Goal: Information Seeking & Learning: Learn about a topic

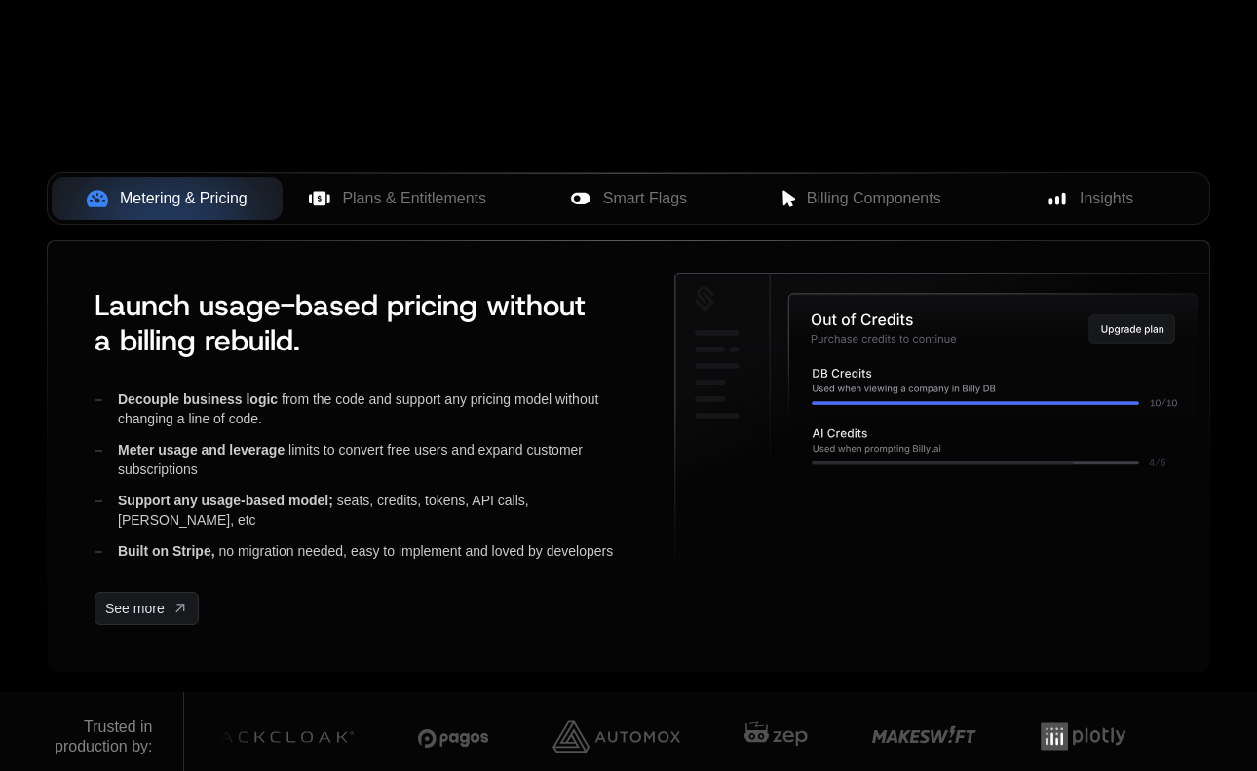
scroll to position [734, 0]
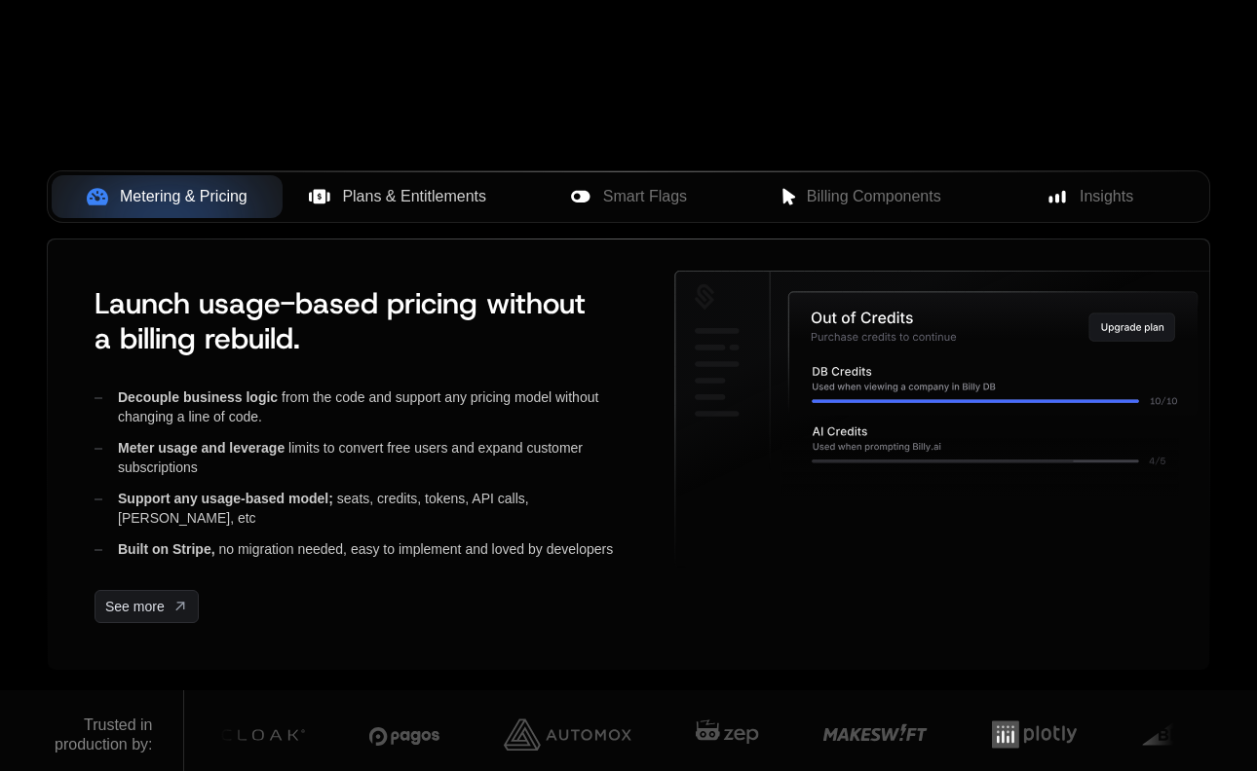
click at [406, 205] on span "Plans & Entitlements" at bounding box center [414, 196] width 144 height 23
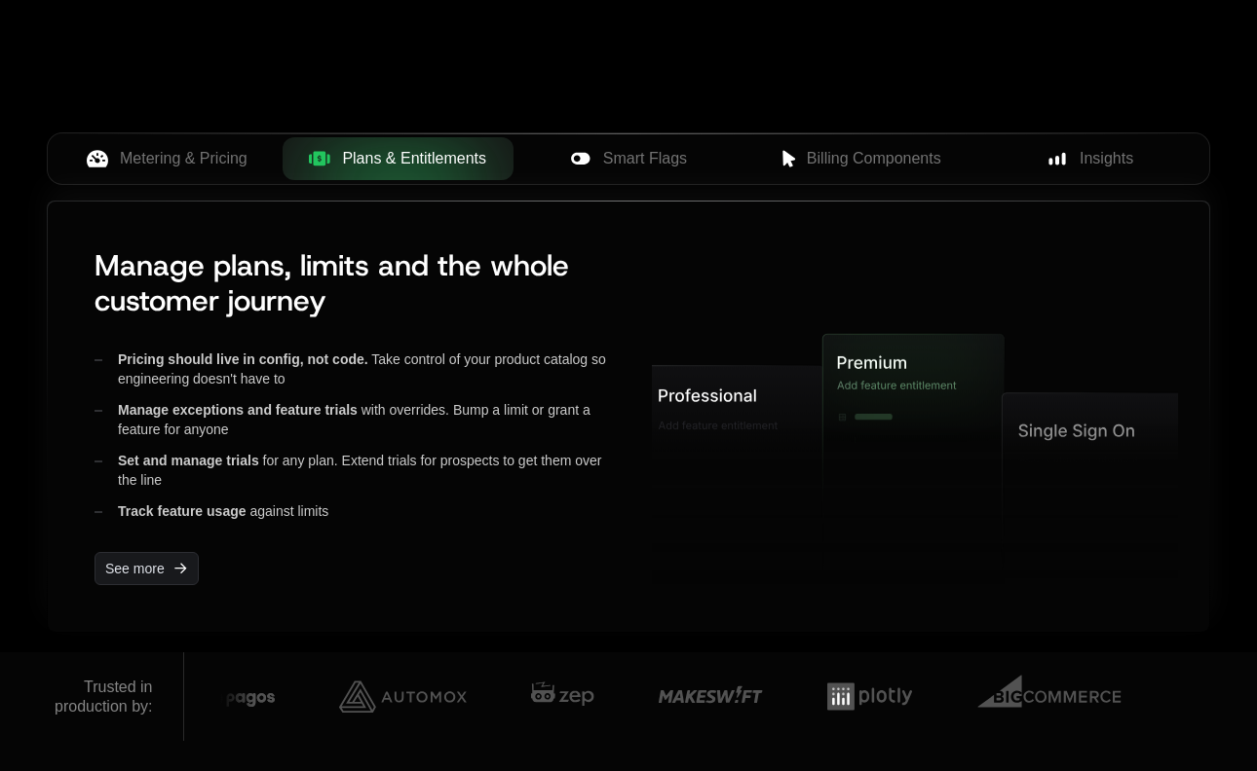
scroll to position [776, 0]
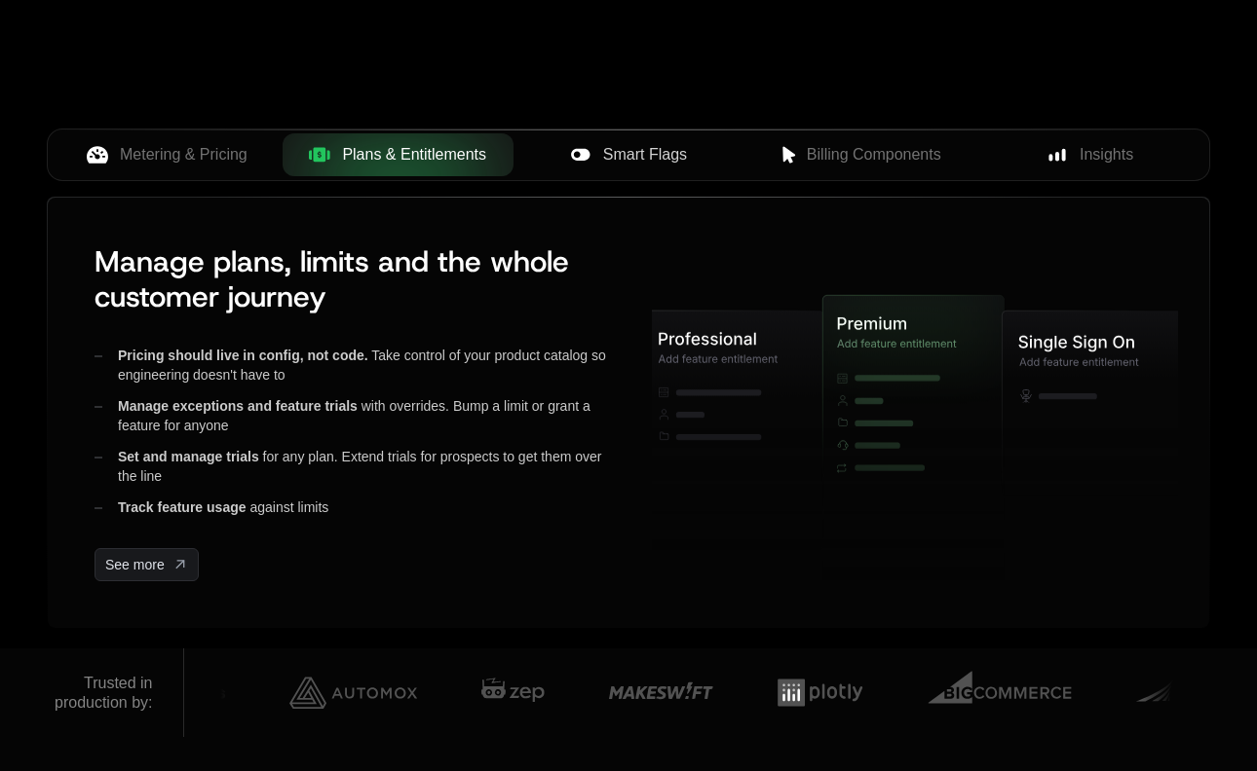
click at [620, 152] on span "Smart Flags" at bounding box center [645, 154] width 84 height 23
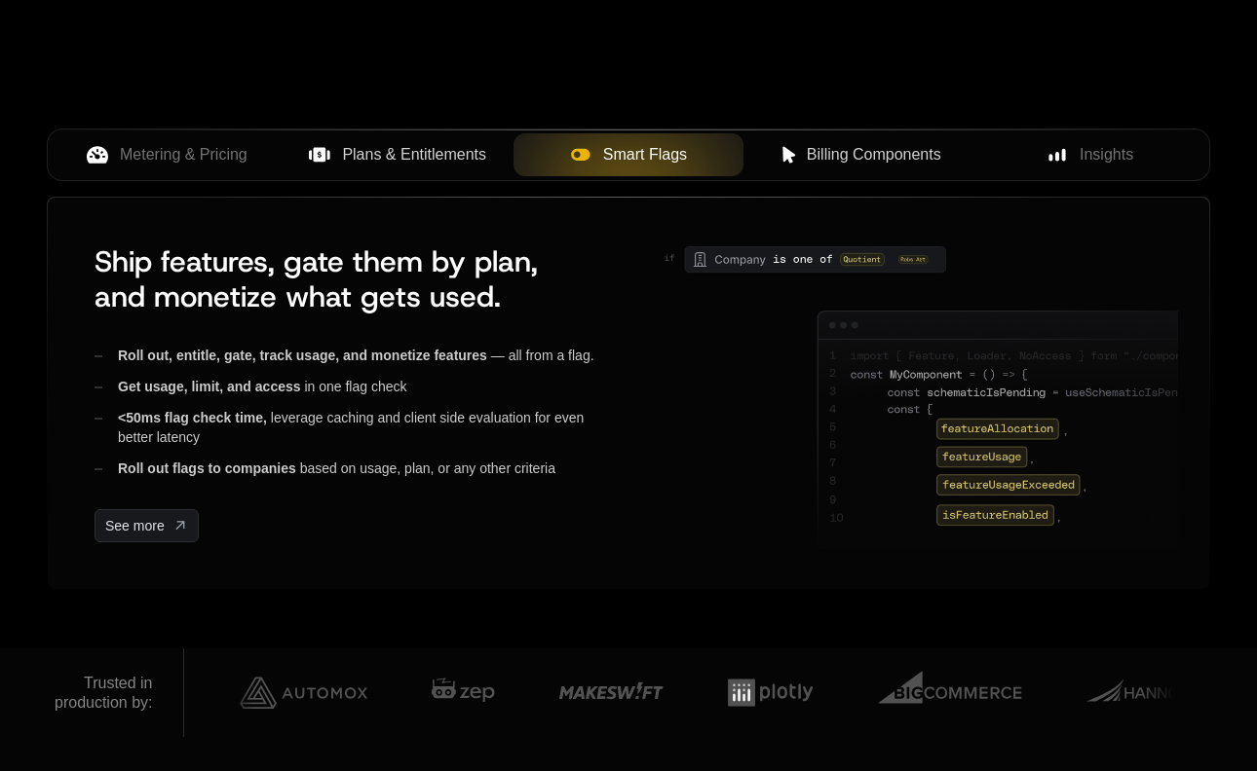
click at [838, 156] on span "Billing Components" at bounding box center [874, 154] width 134 height 23
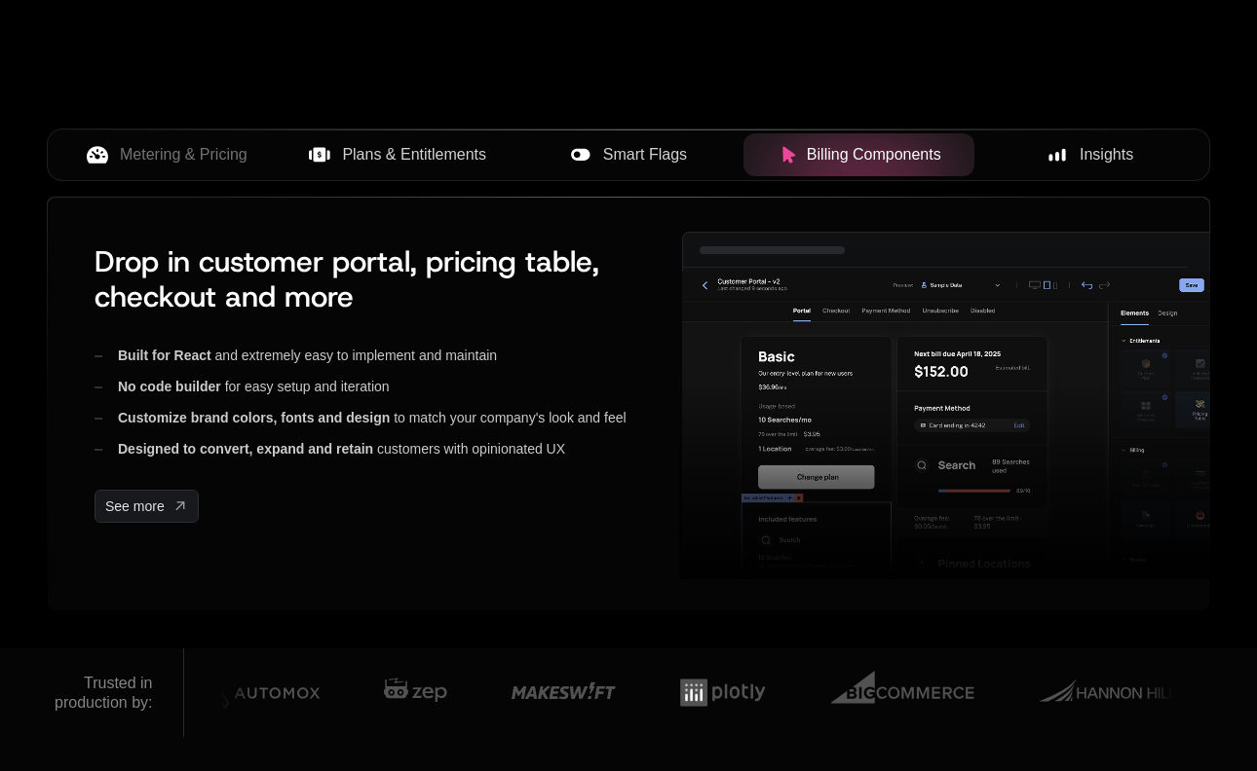
click at [1066, 160] on div "Insights" at bounding box center [1090, 154] width 200 height 23
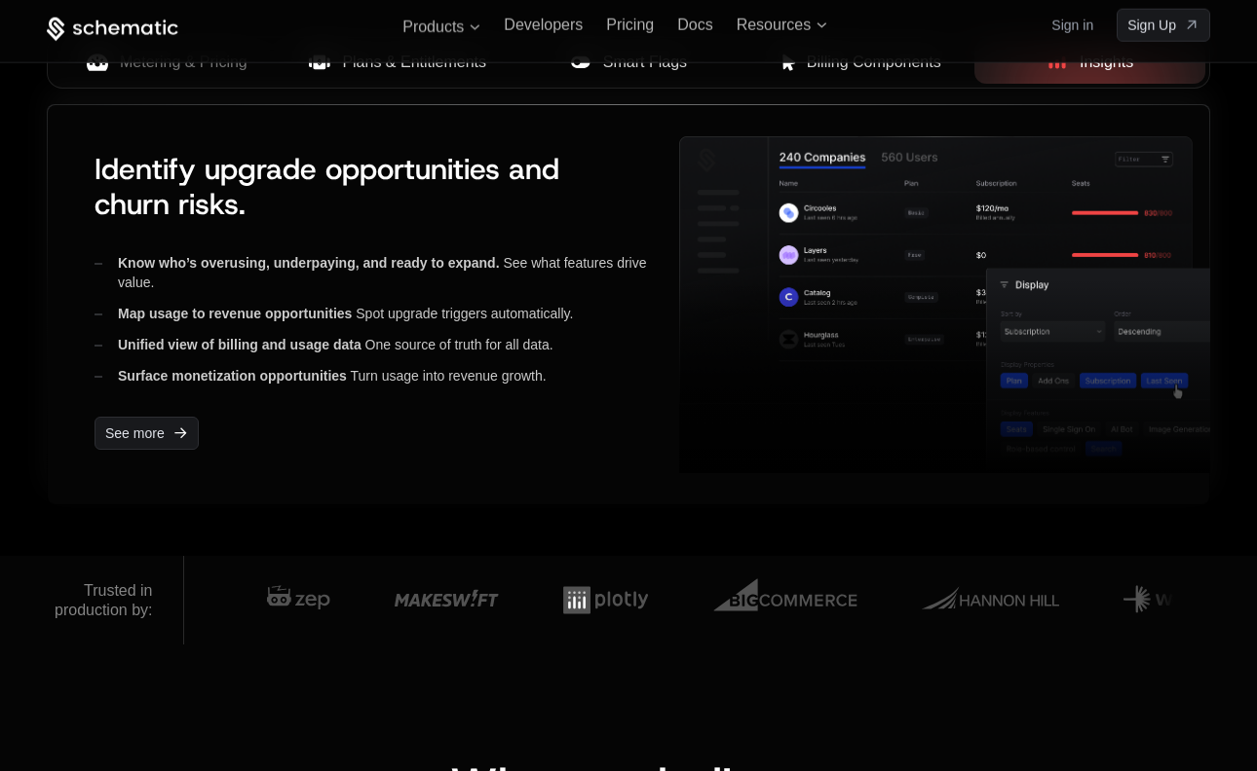
scroll to position [818, 0]
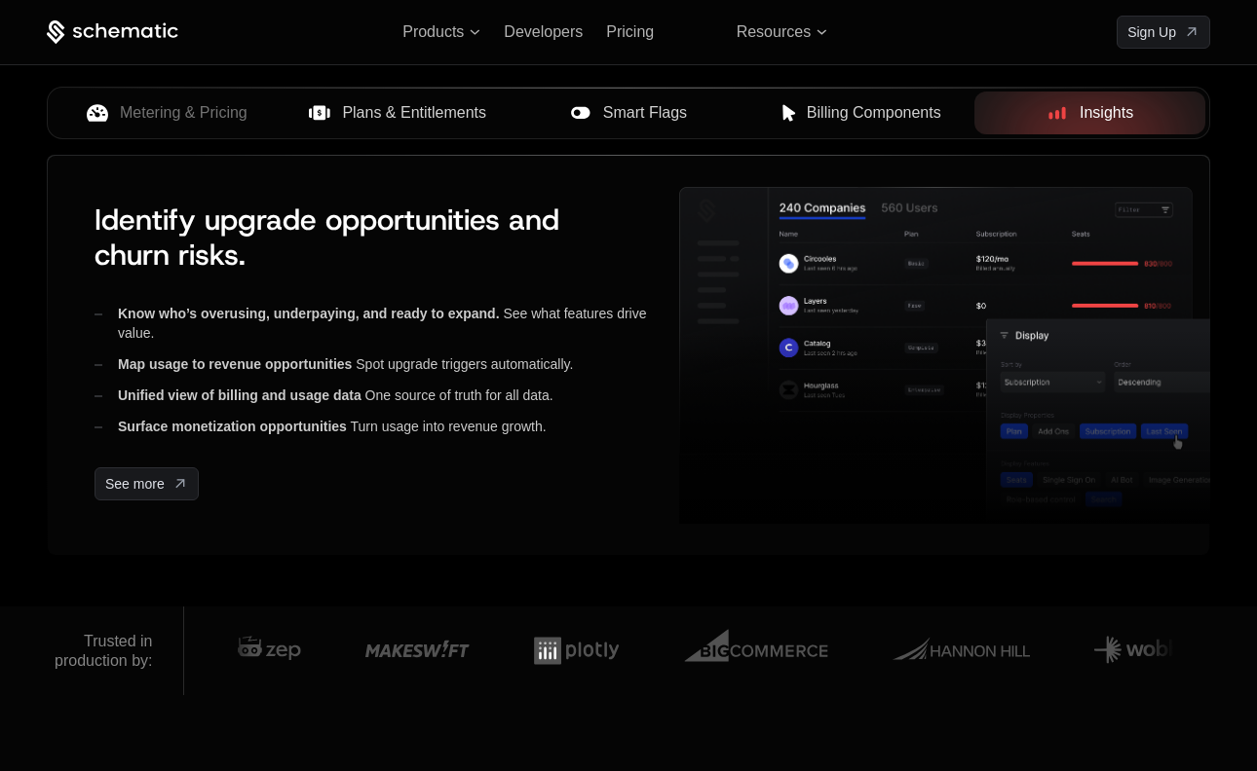
click at [862, 104] on span "Billing Components" at bounding box center [874, 112] width 134 height 23
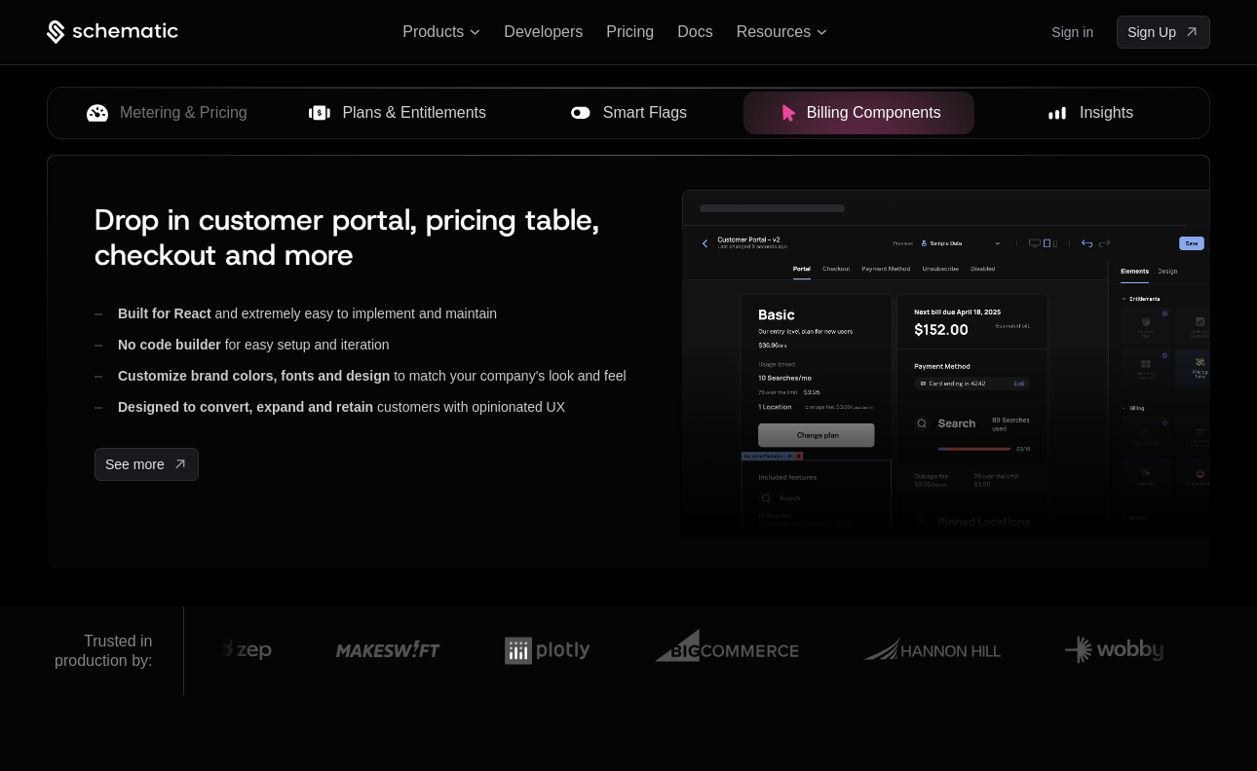
click at [630, 106] on span "Smart Flags" at bounding box center [645, 112] width 84 height 23
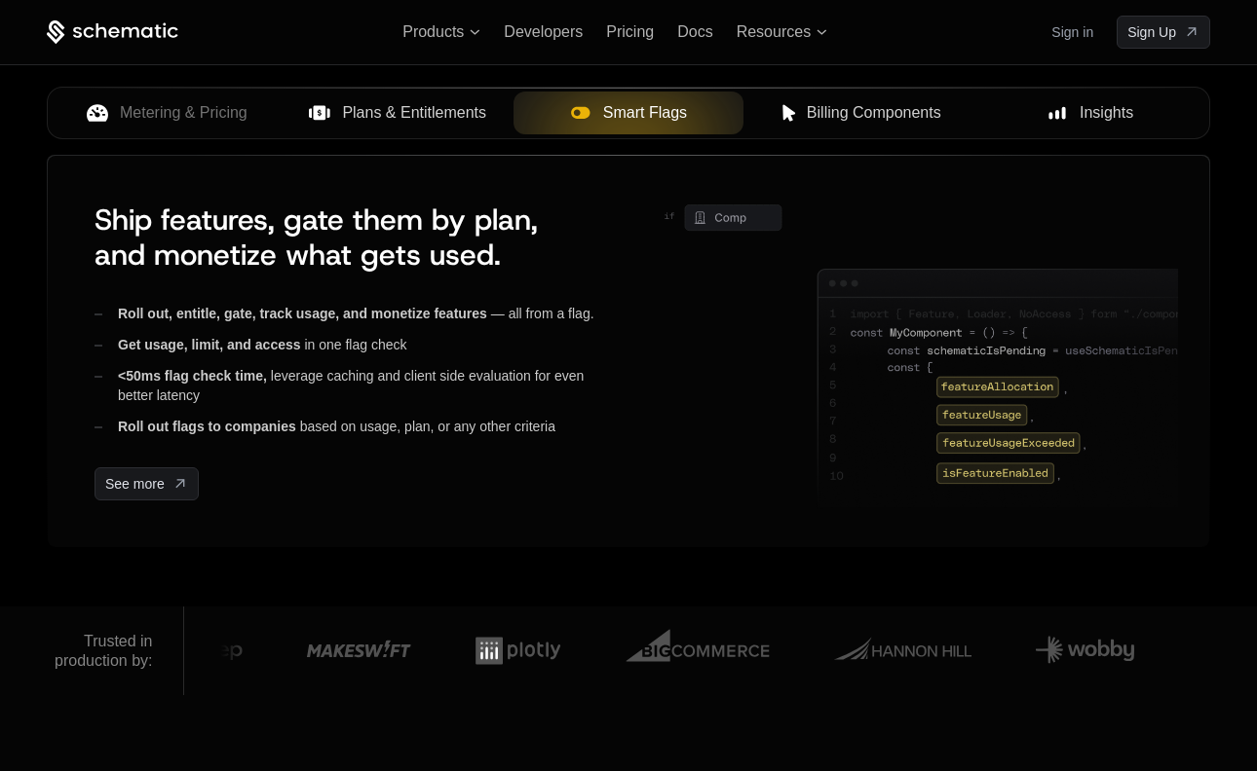
click at [442, 116] on span "Plans & Entitlements" at bounding box center [414, 112] width 144 height 23
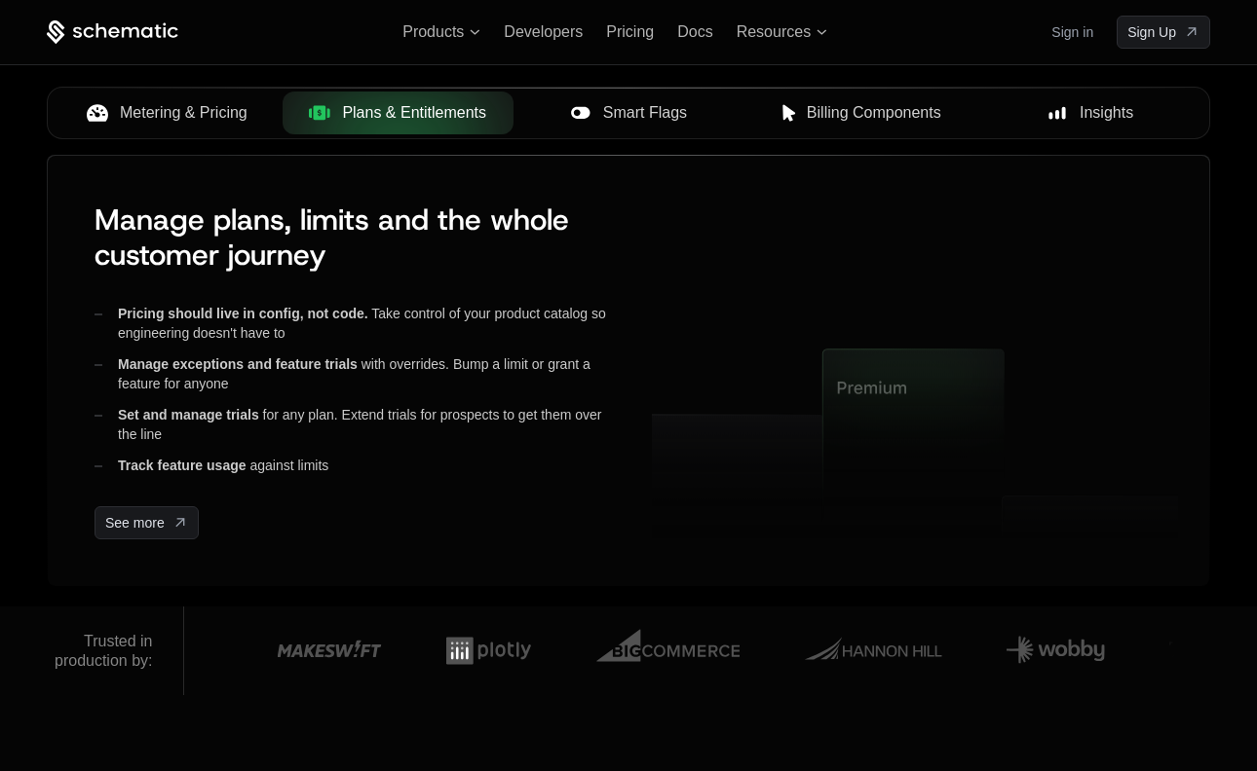
click at [194, 114] on span "Metering & Pricing" at bounding box center [184, 112] width 128 height 23
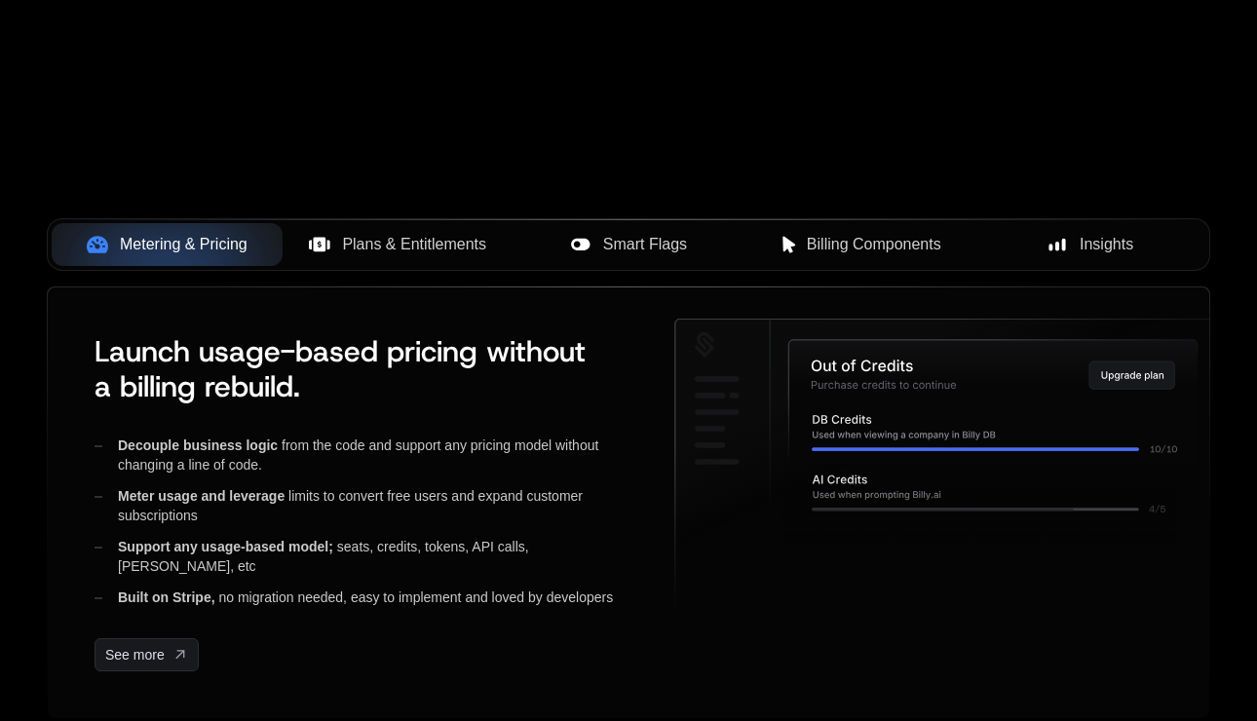
scroll to position [676, 0]
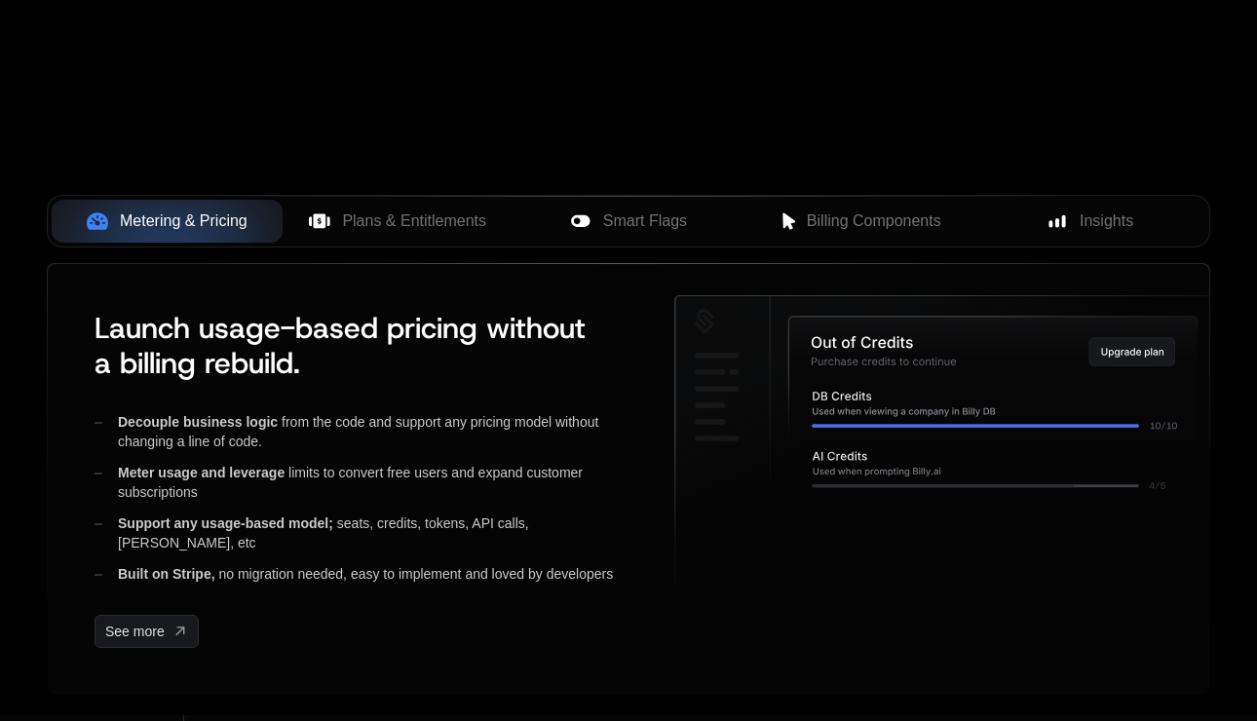
scroll to position [727, 0]
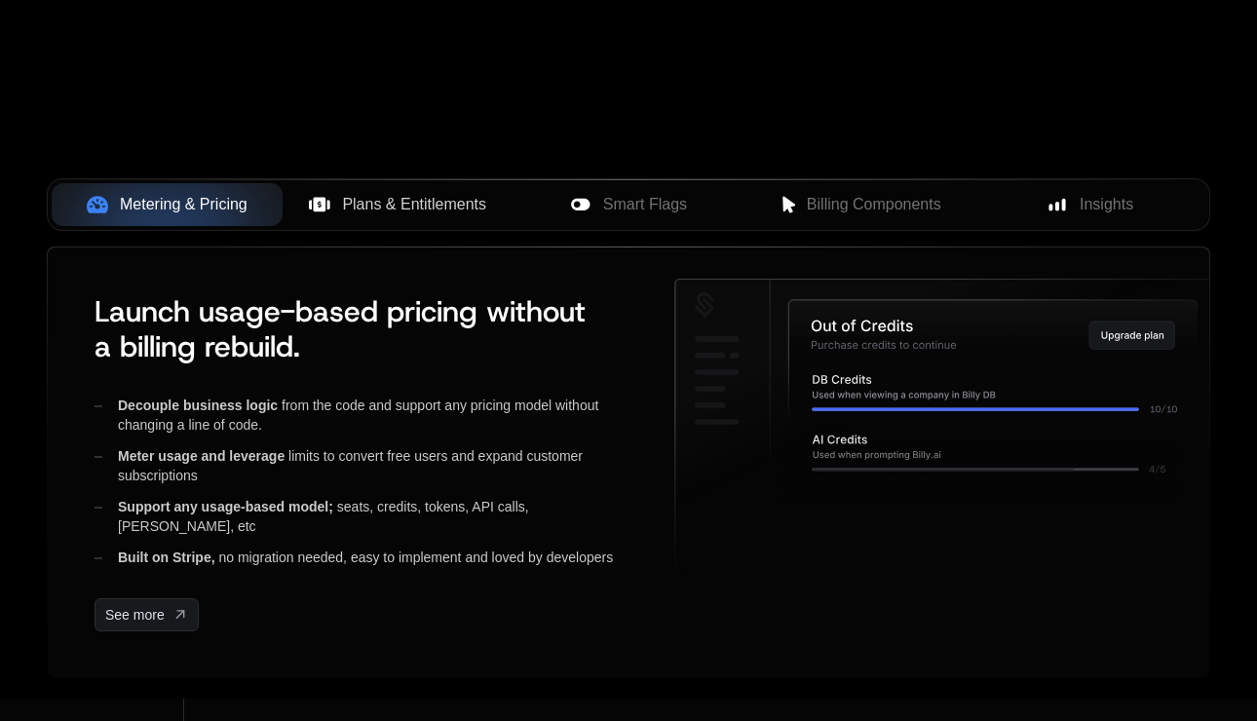
click at [401, 204] on span "Plans & Entitlements" at bounding box center [414, 204] width 144 height 23
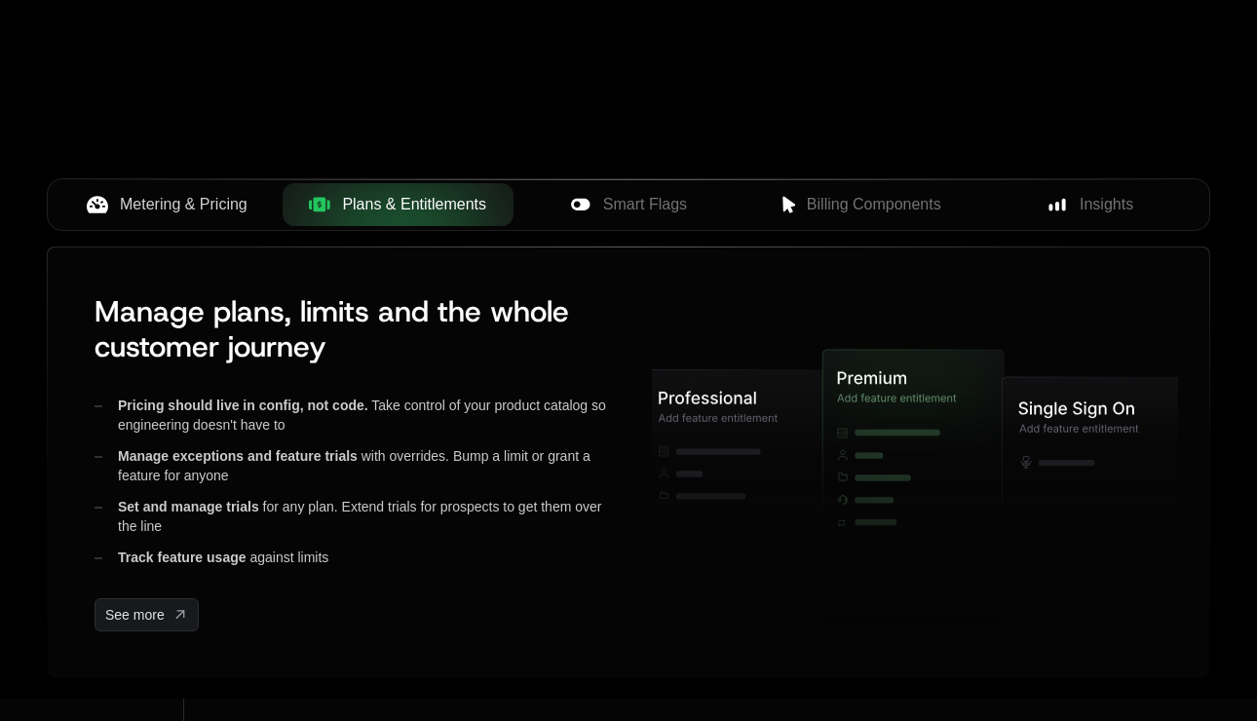
click at [207, 204] on span "Metering & Pricing" at bounding box center [184, 204] width 128 height 23
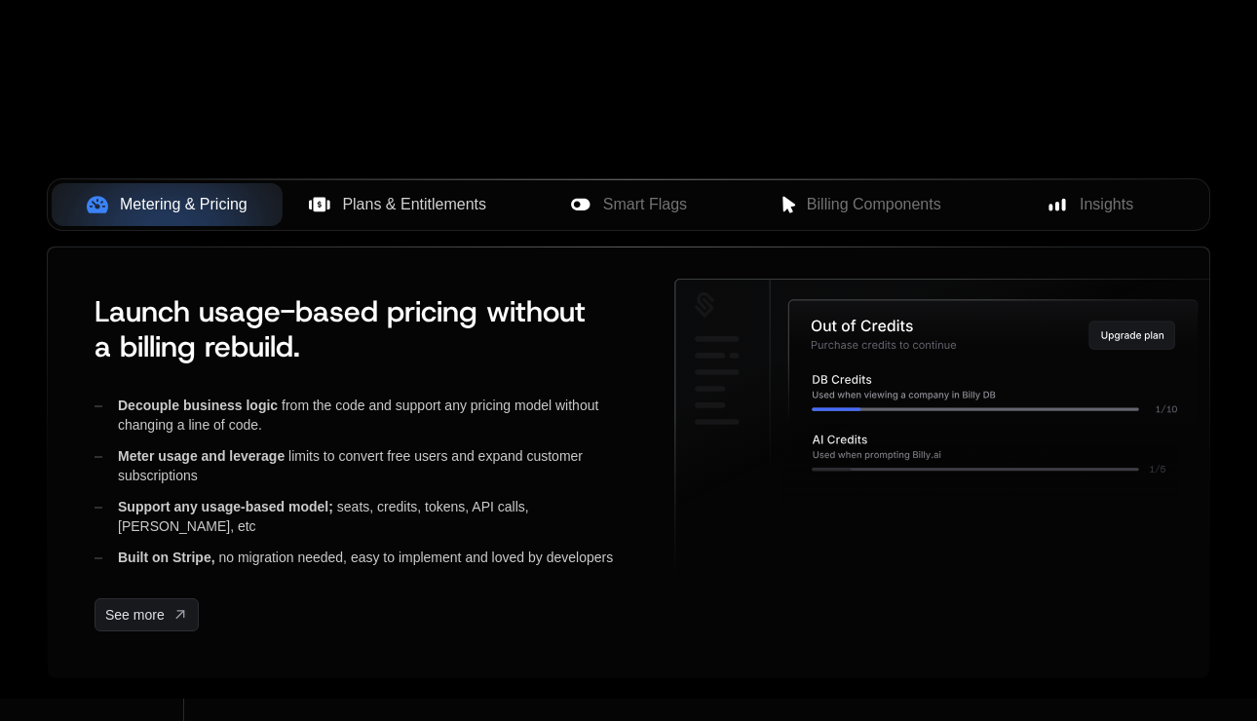
scroll to position [764, 0]
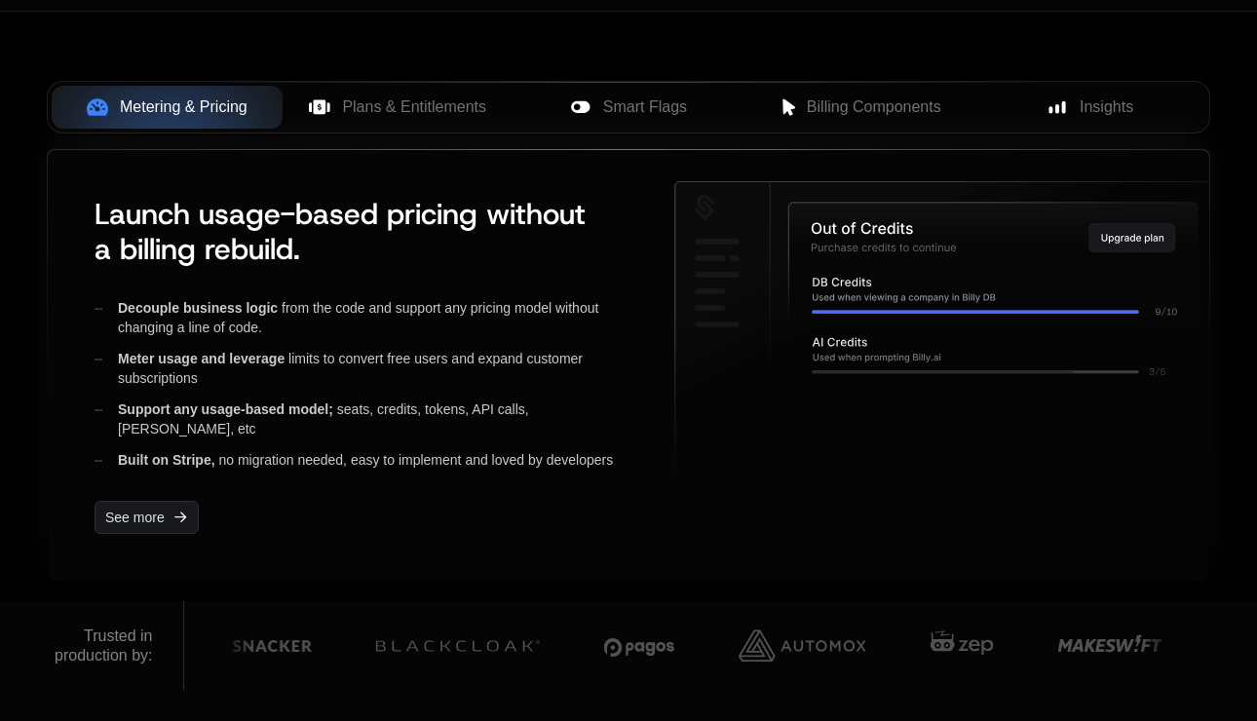
scroll to position [816, 0]
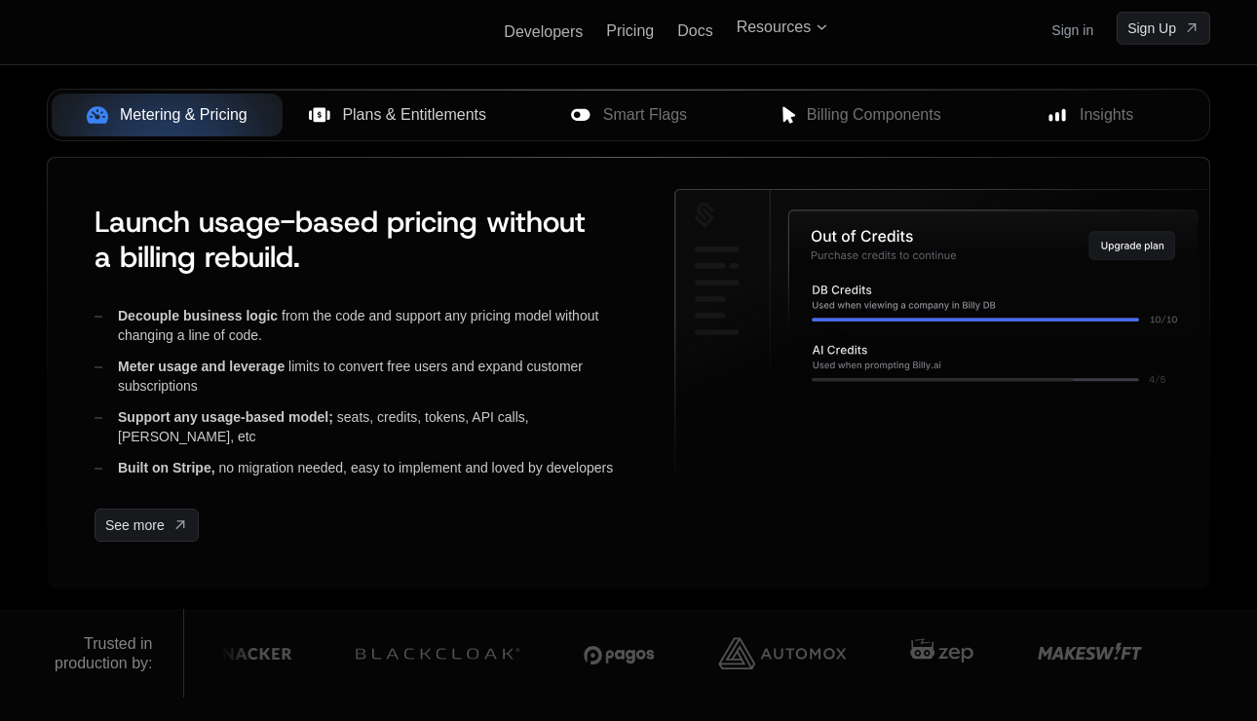
click at [399, 125] on span "Plans & Entitlements" at bounding box center [414, 114] width 144 height 23
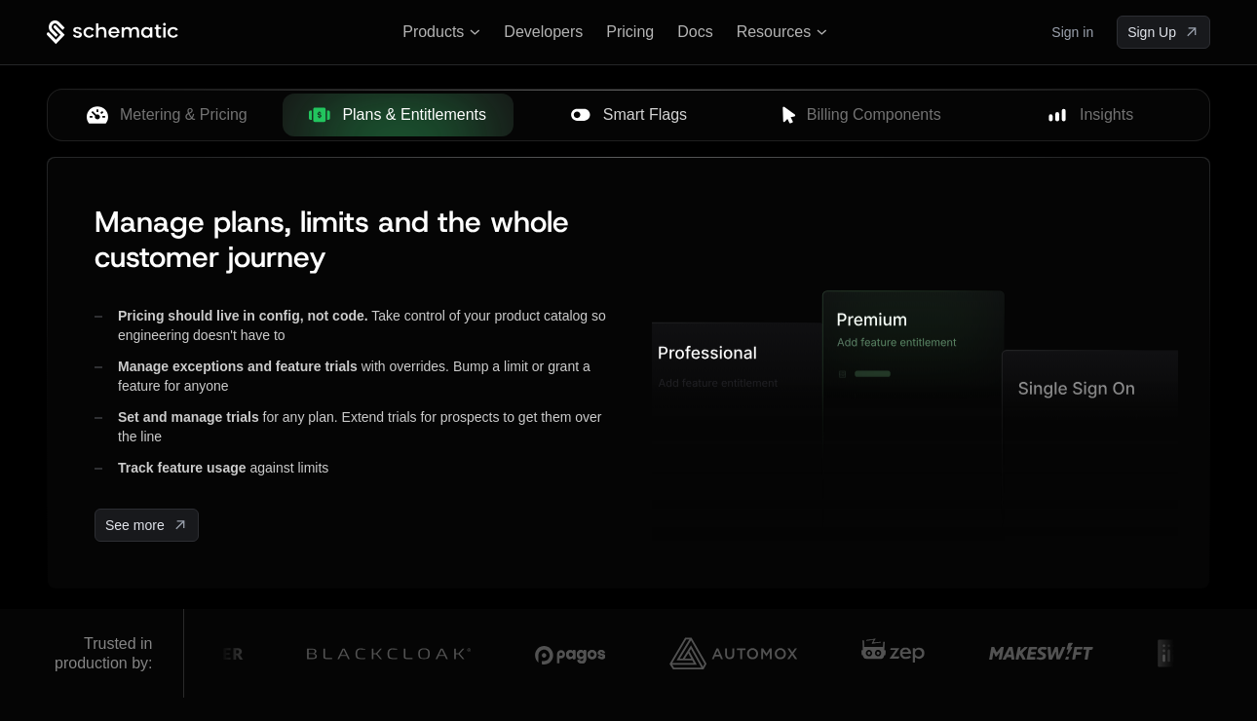
click at [636, 113] on span "Smart Flags" at bounding box center [645, 114] width 84 height 23
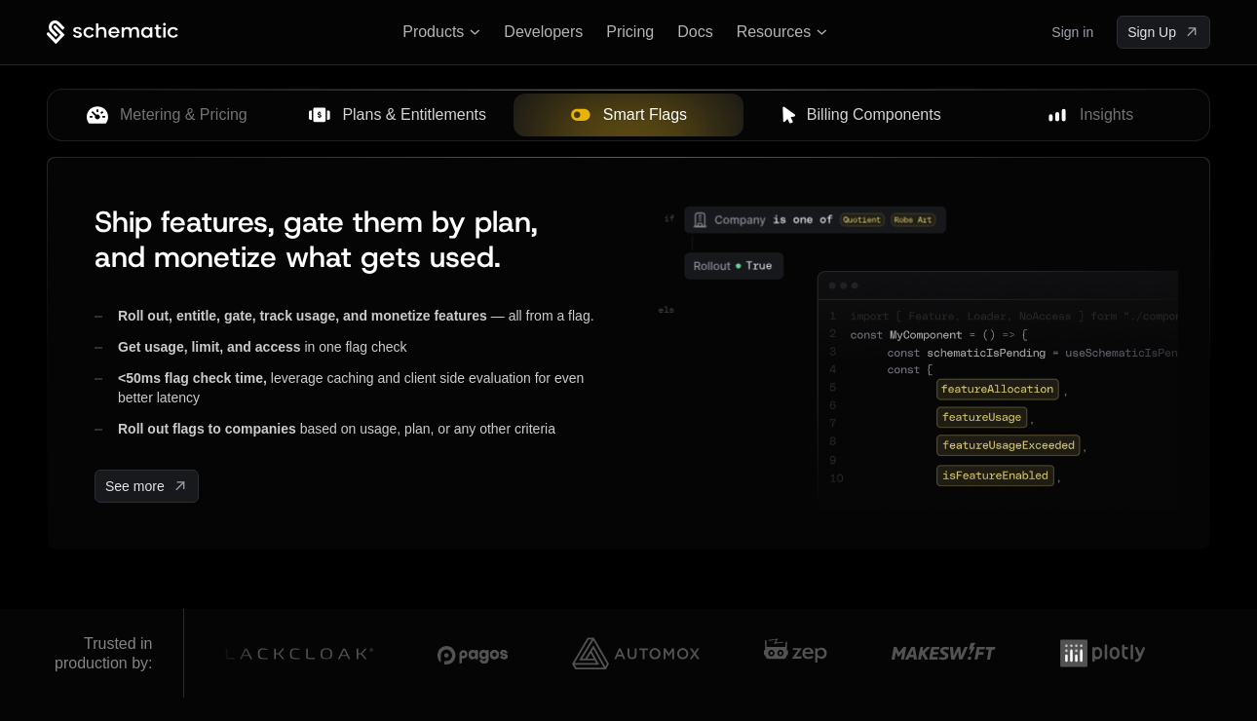
click at [882, 111] on span "Billing Components" at bounding box center [874, 114] width 134 height 23
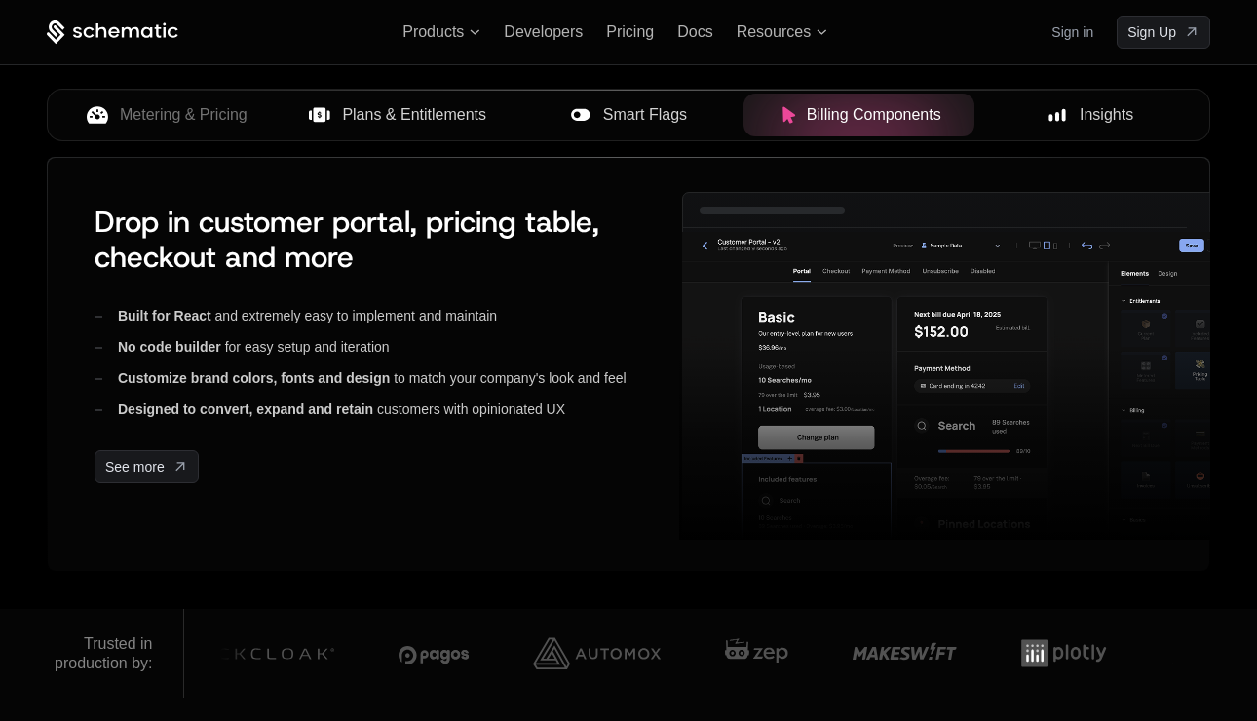
click at [1108, 112] on span "Insights" at bounding box center [1106, 114] width 54 height 23
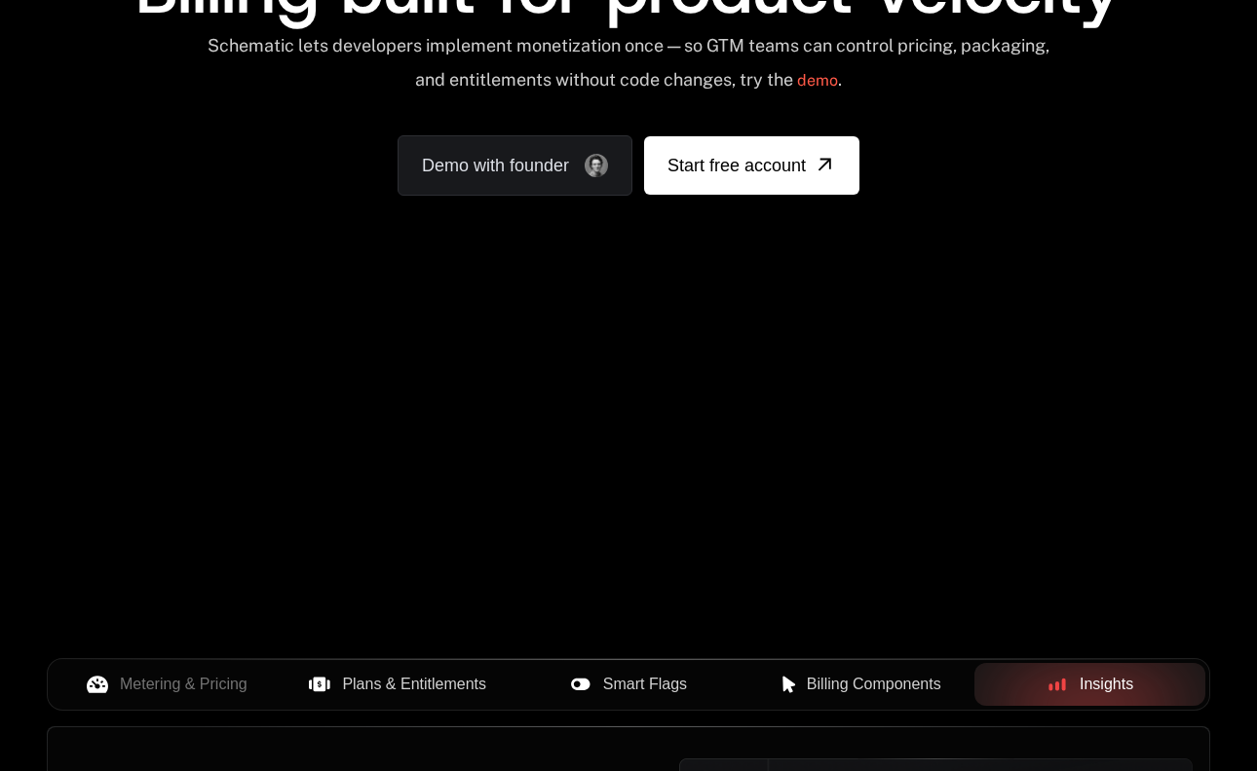
scroll to position [255, 0]
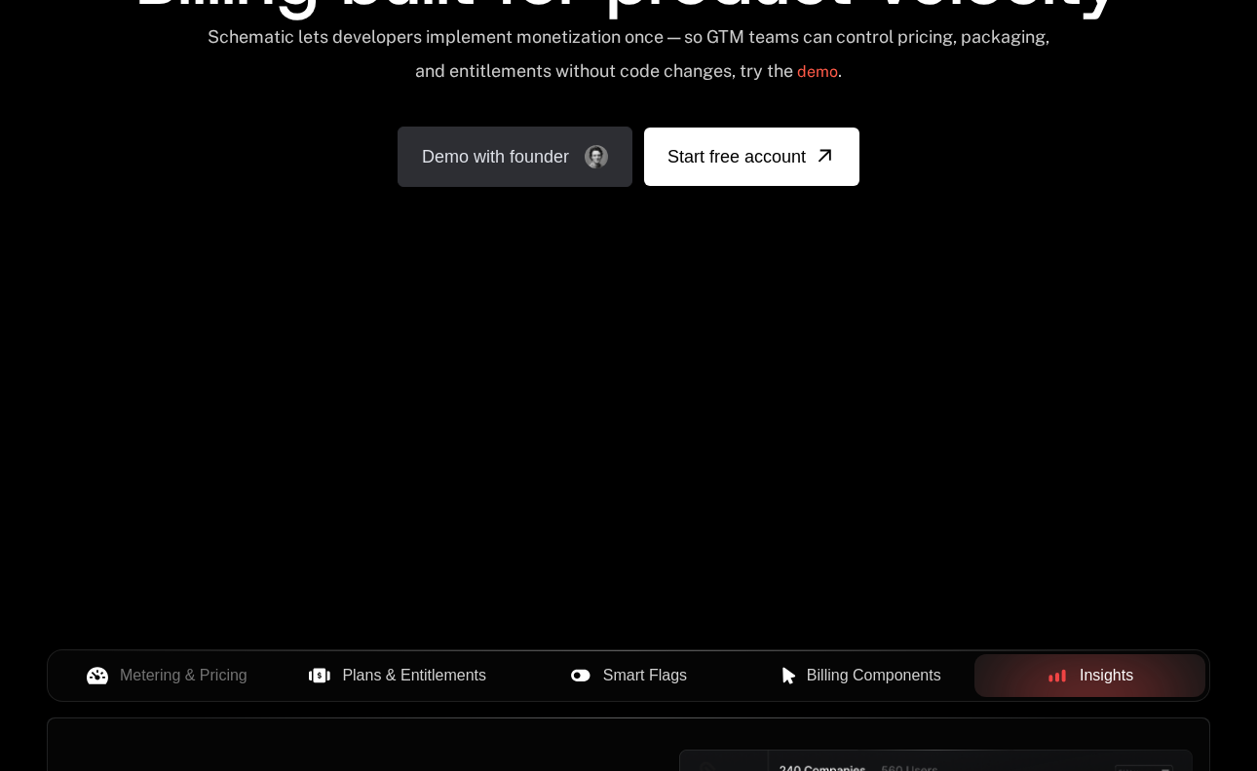
click at [510, 151] on link "Demo with founder" at bounding box center [514, 157] width 235 height 60
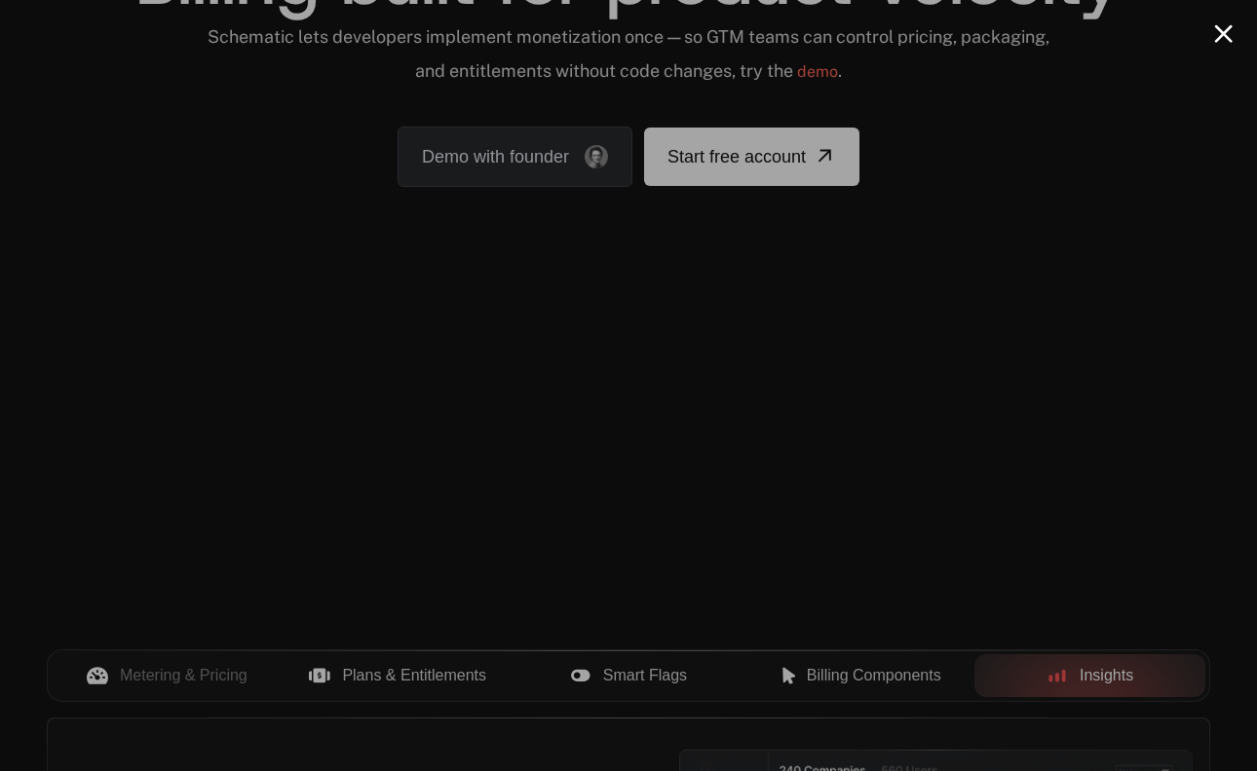
click at [1223, 37] on button "Close modal" at bounding box center [1223, 33] width 19 height 19
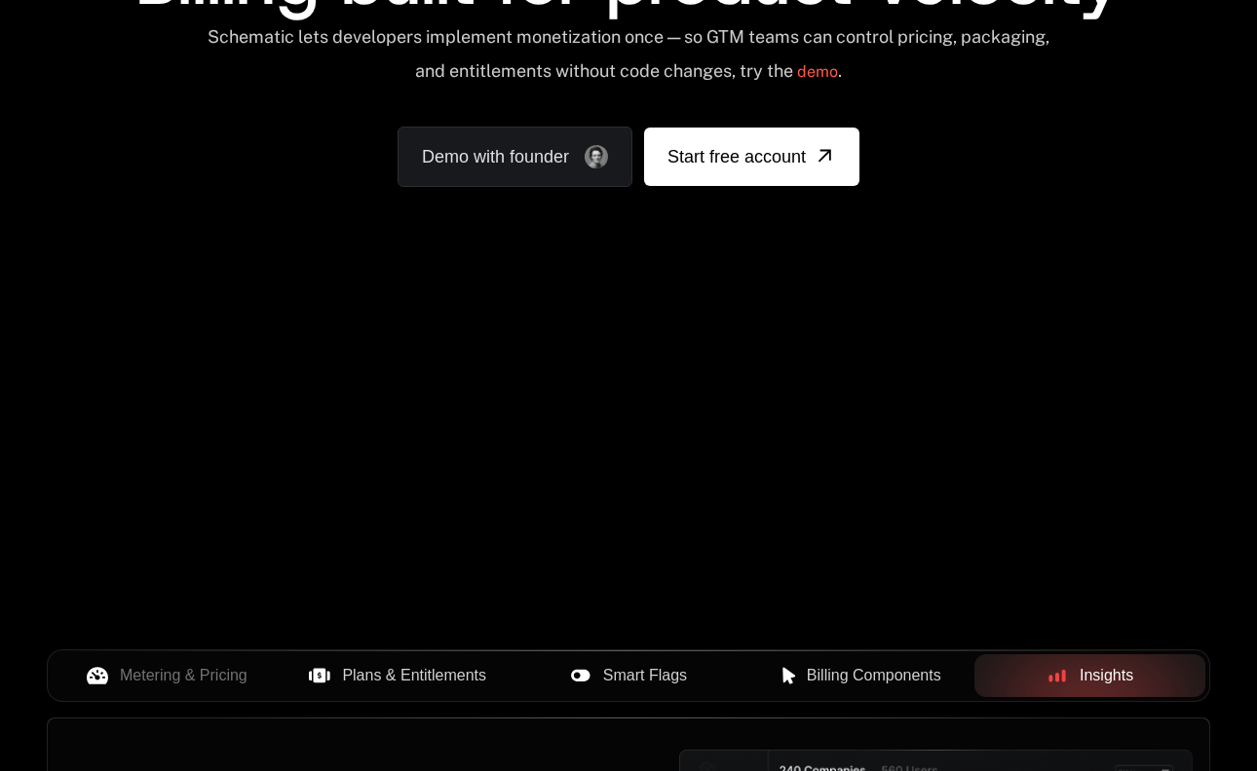
scroll to position [0, 0]
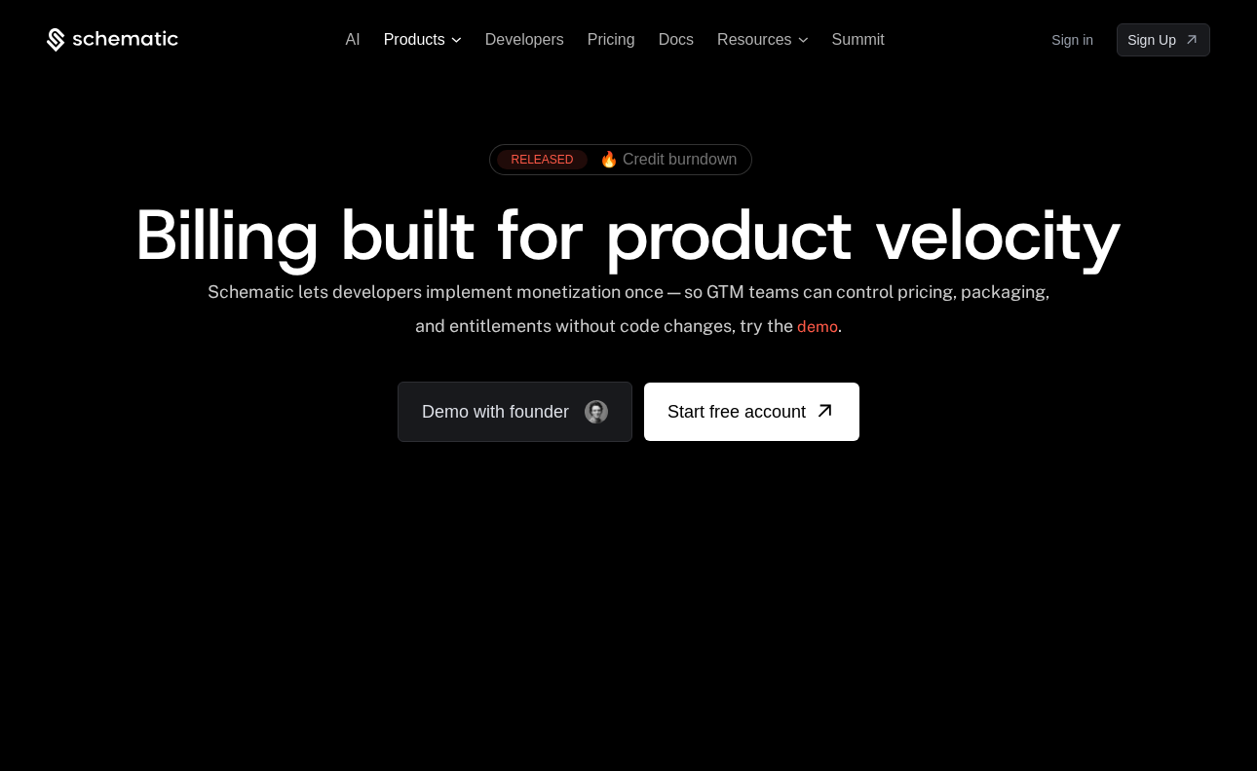
click at [442, 34] on span "Products" at bounding box center [414, 40] width 61 height 18
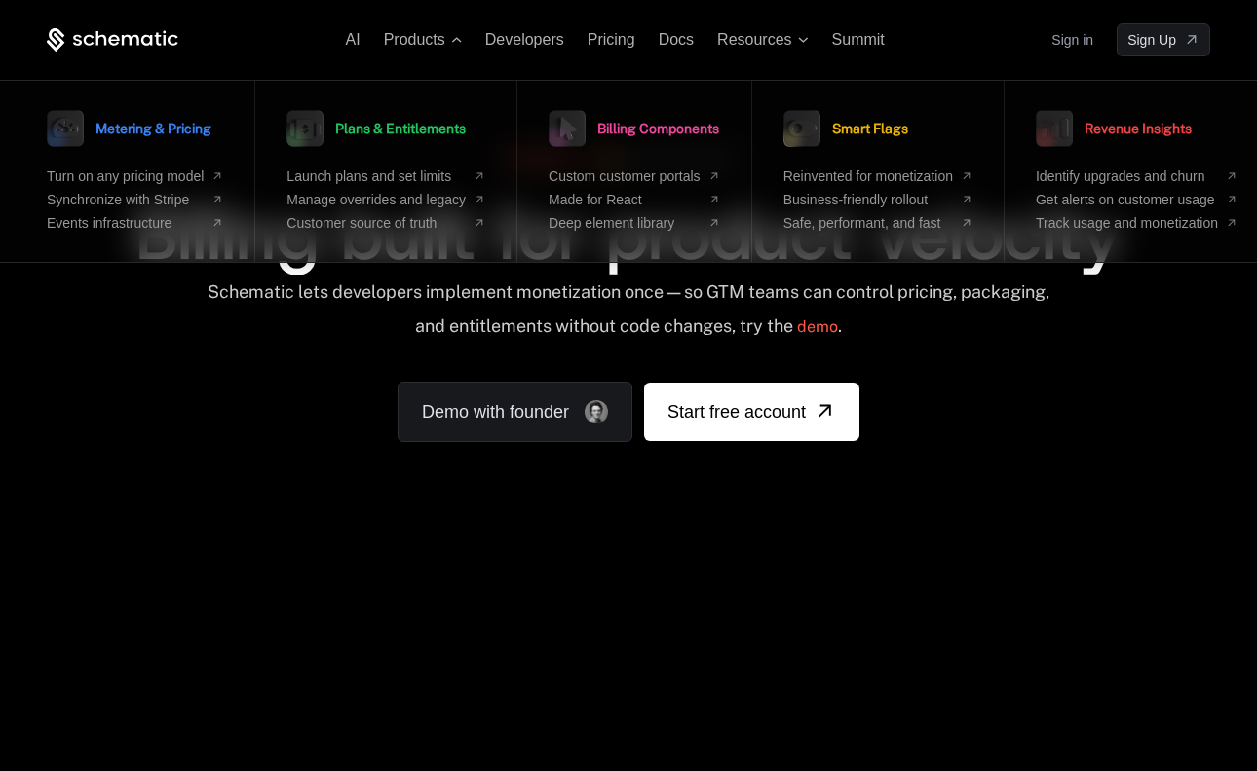
click at [238, 463] on div "RELEASED 🔥 Credit burndown Billing built for product velocity Schematic lets de…" at bounding box center [628, 288] width 1257 height 464
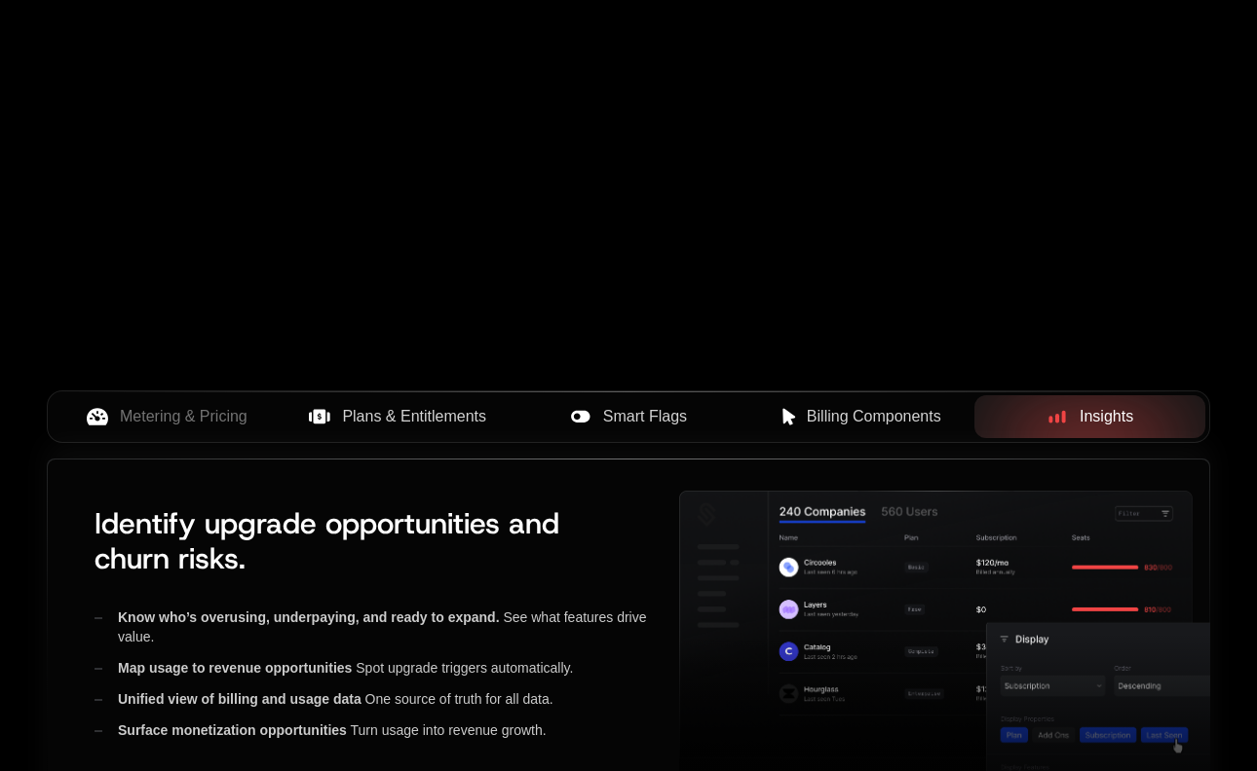
scroll to position [519, 0]
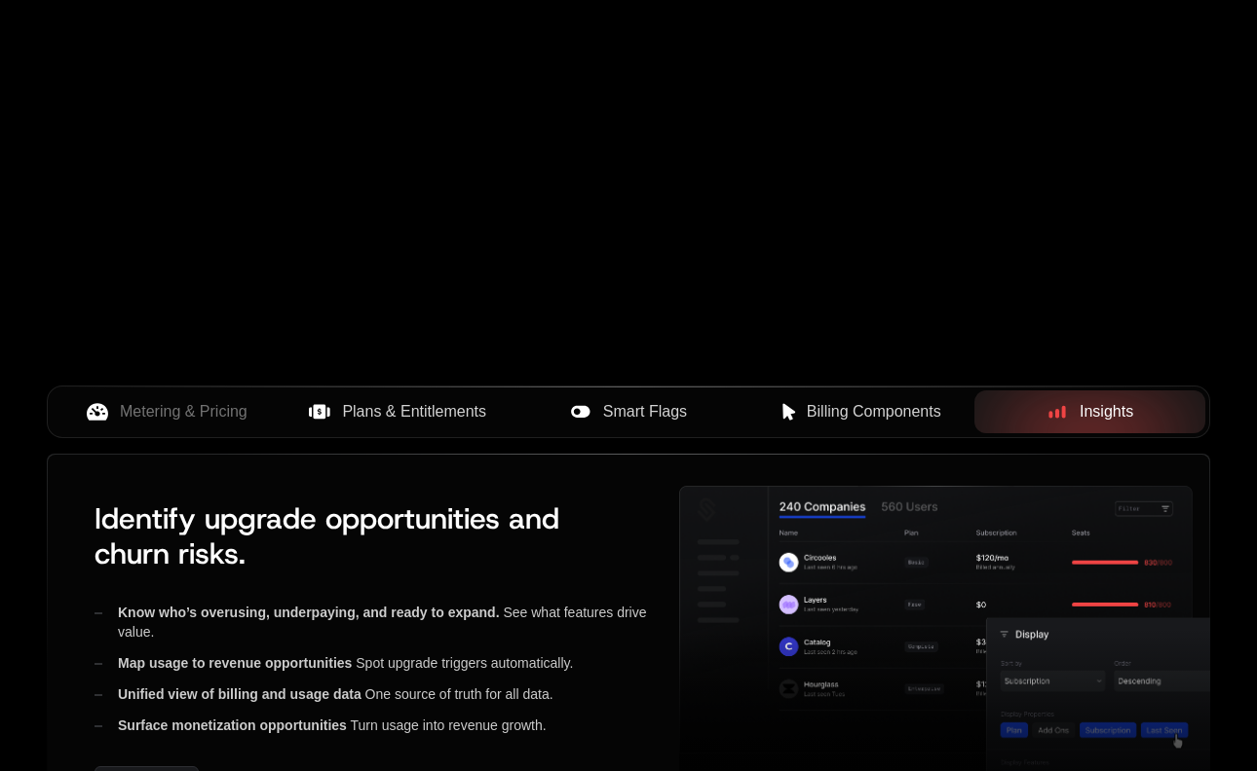
click at [650, 416] on span "Smart Flags" at bounding box center [645, 411] width 84 height 23
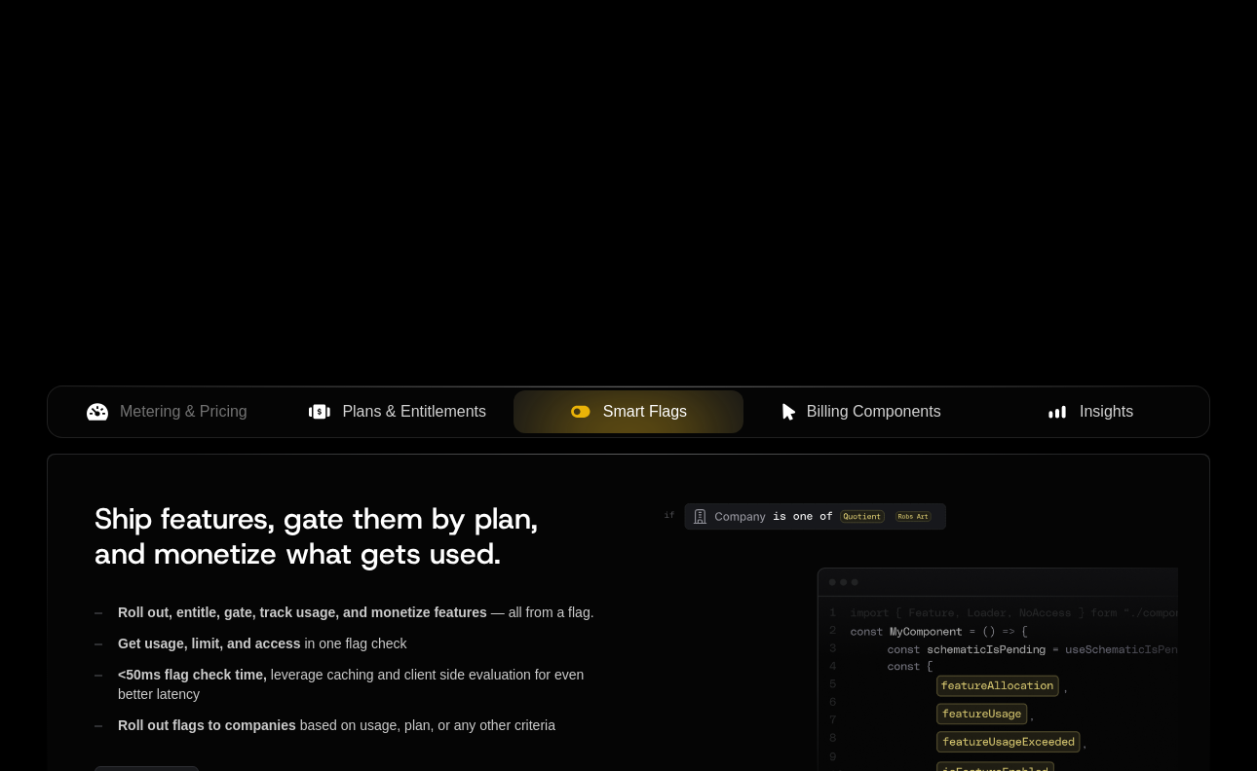
click at [394, 412] on span "Plans & Entitlements" at bounding box center [414, 411] width 144 height 23
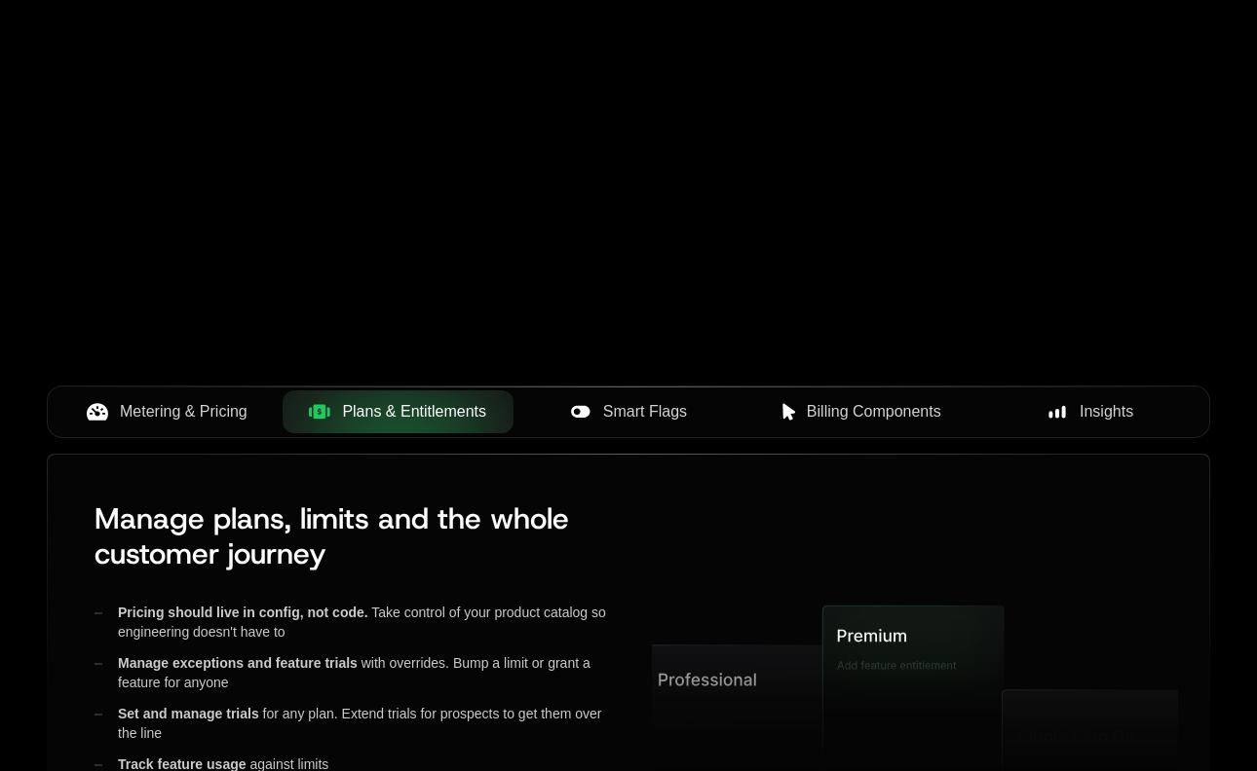
click at [190, 425] on button "Metering & Pricing" at bounding box center [167, 412] width 231 height 43
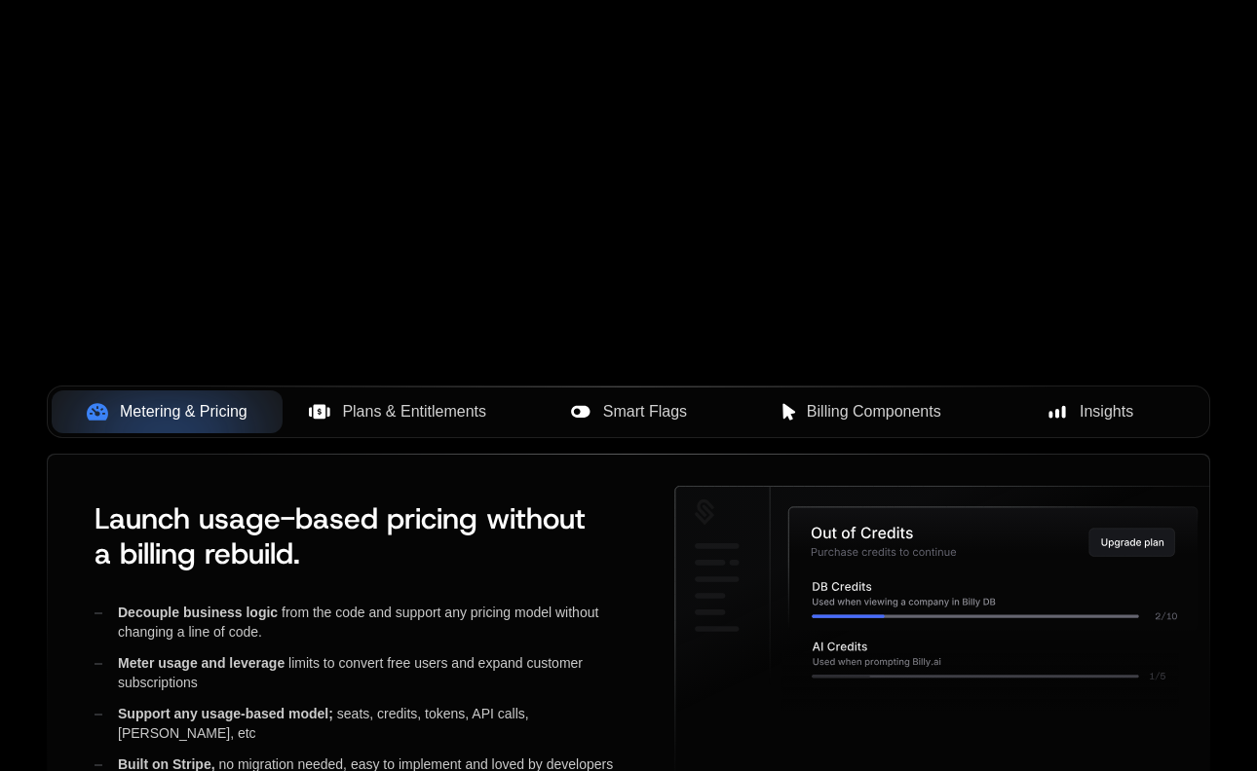
click at [406, 413] on span "Plans & Entitlements" at bounding box center [414, 411] width 144 height 23
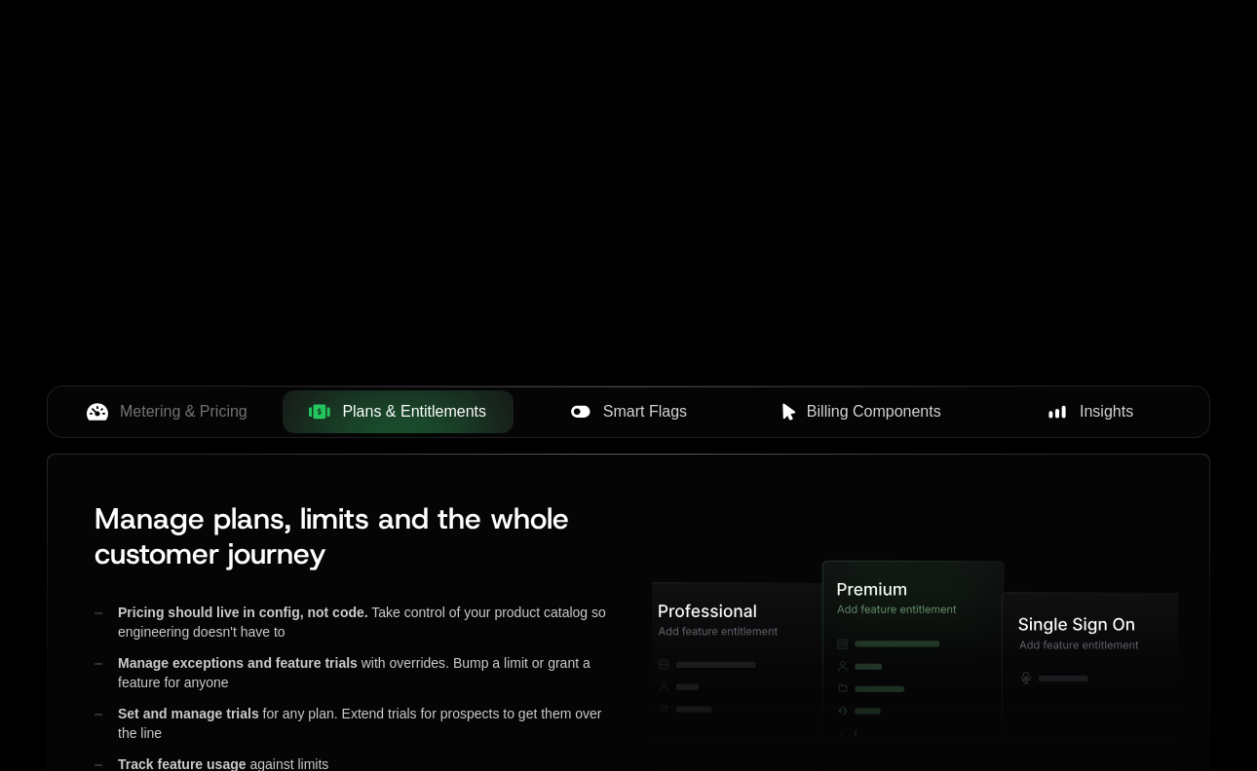
click at [632, 413] on span "Smart Flags" at bounding box center [645, 411] width 84 height 23
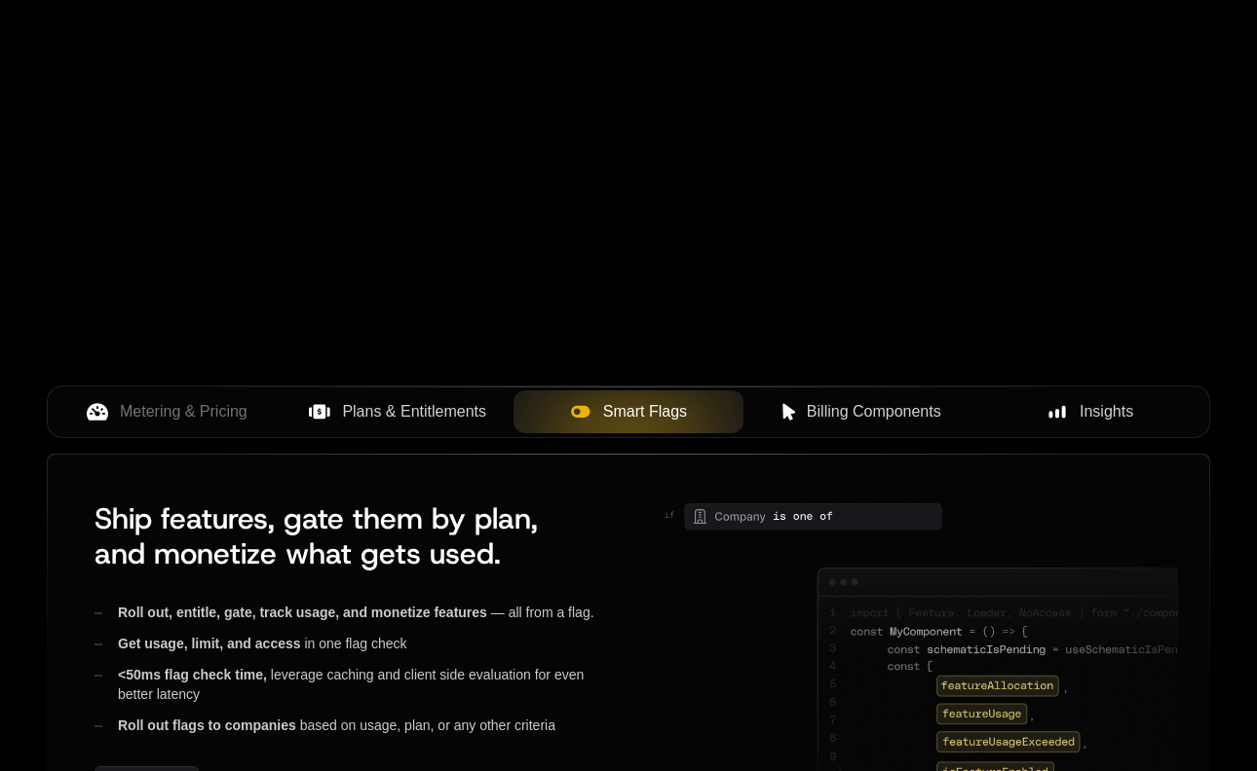
click at [857, 407] on span "Billing Components" at bounding box center [874, 411] width 134 height 23
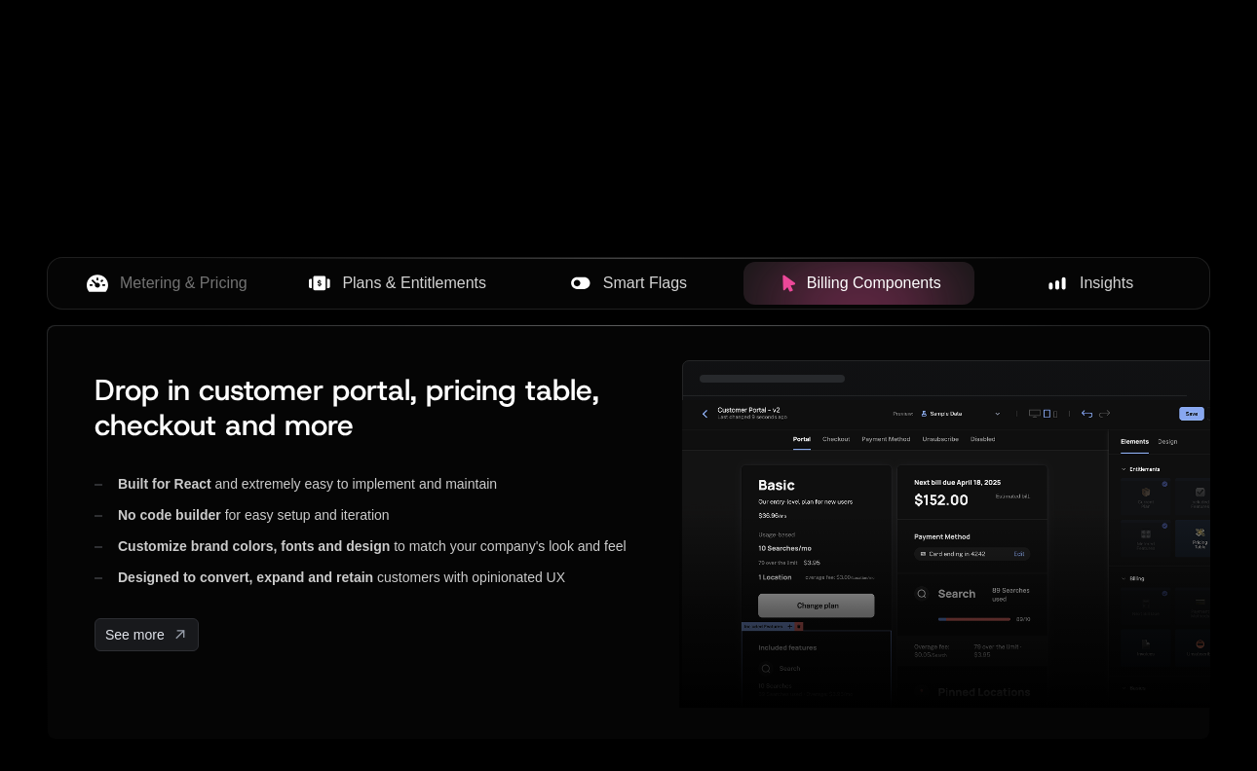
scroll to position [675, 0]
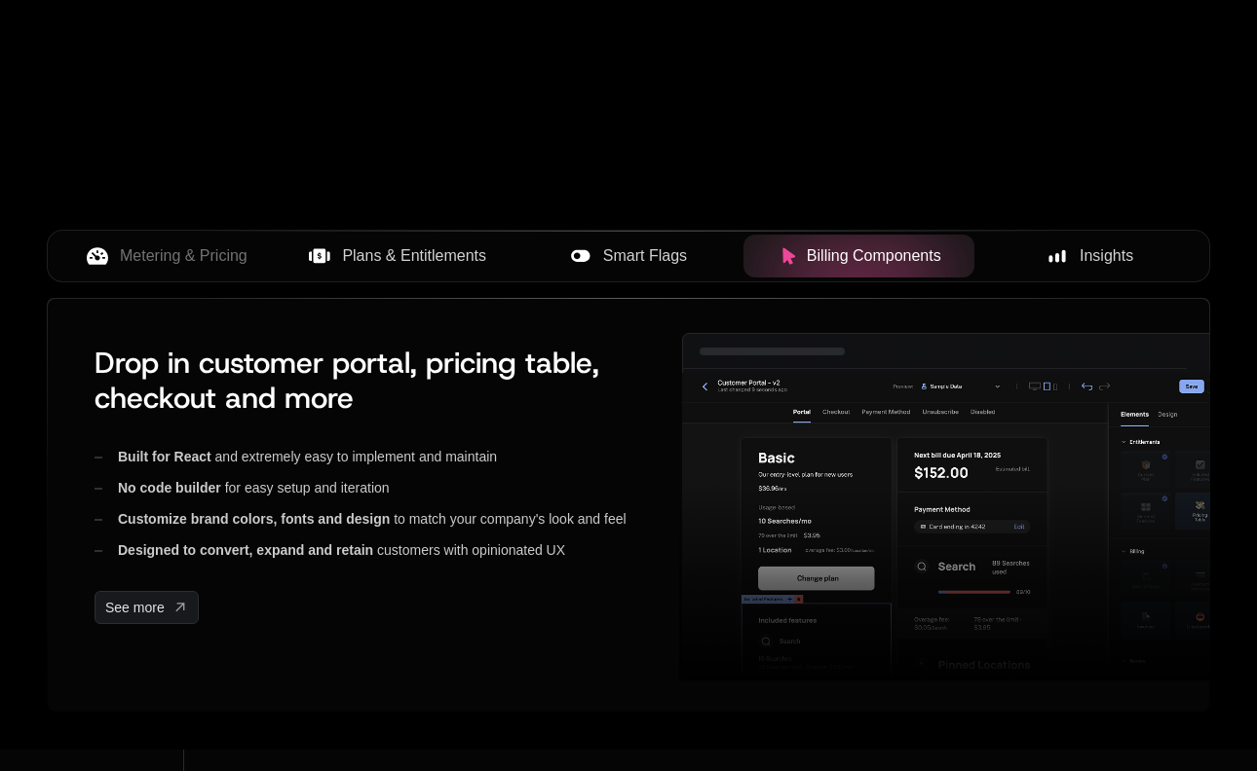
click at [1117, 266] on span "Insights" at bounding box center [1106, 255] width 54 height 23
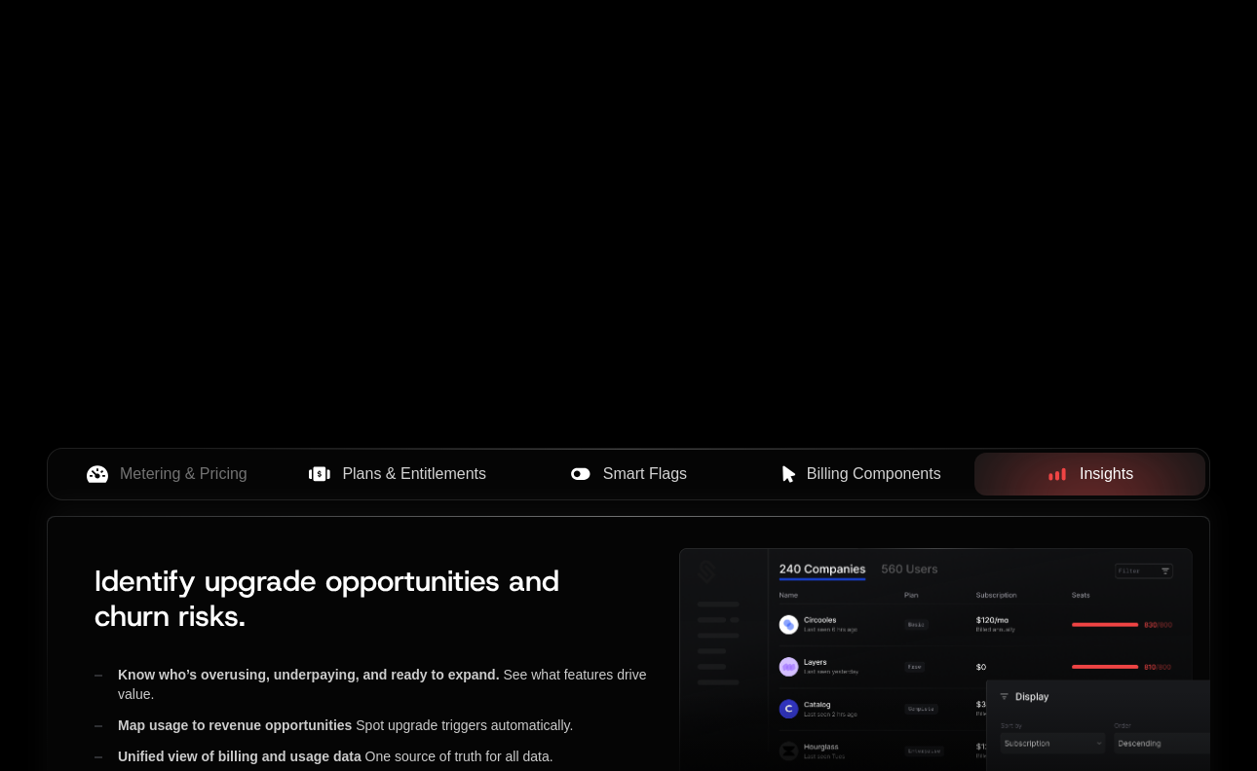
scroll to position [458, 0]
click at [845, 461] on button "Billing Components" at bounding box center [858, 473] width 231 height 43
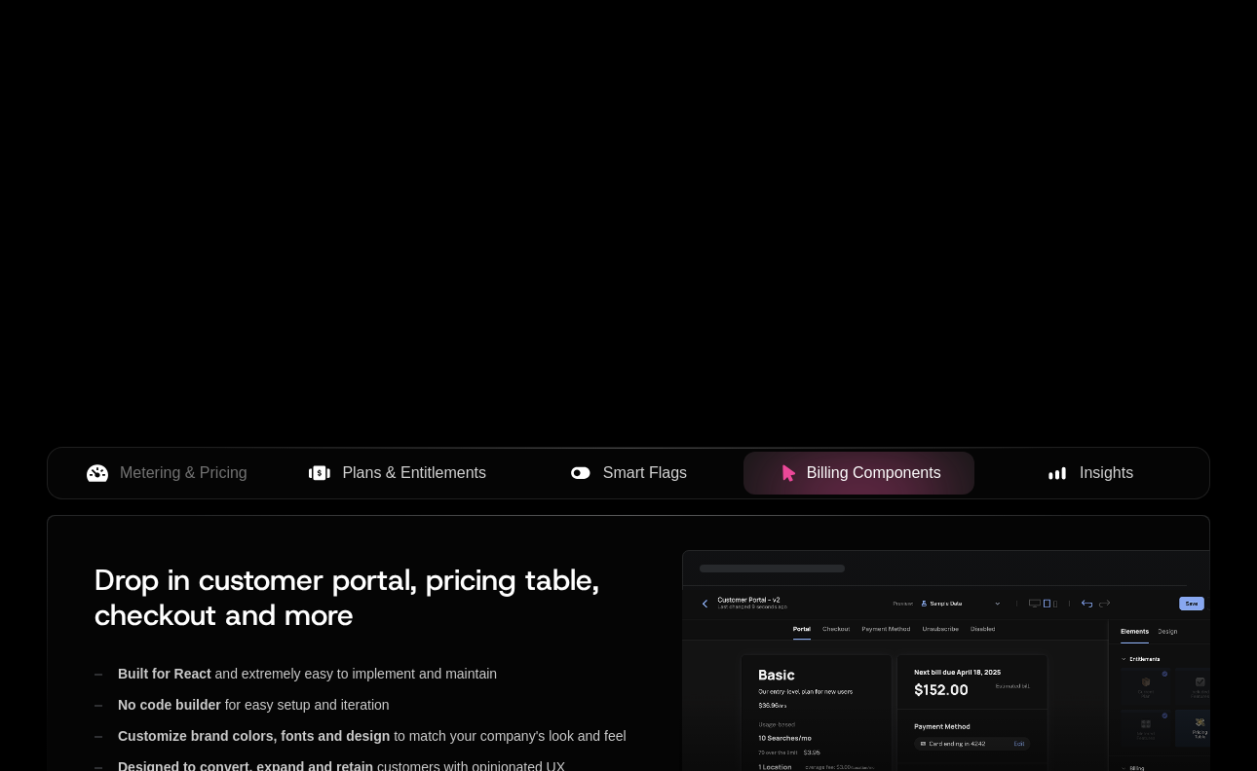
click at [622, 470] on span "Smart Flags" at bounding box center [645, 473] width 84 height 23
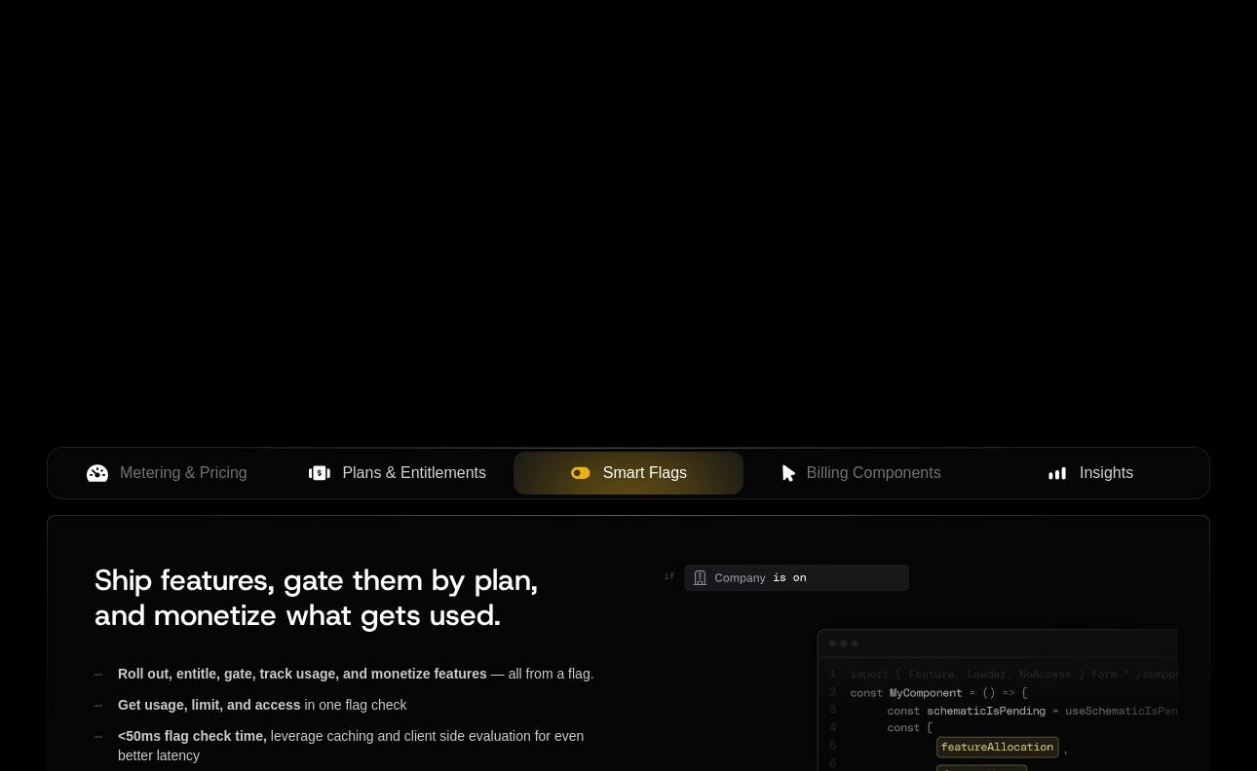
click at [363, 479] on span "Plans & Entitlements" at bounding box center [414, 473] width 144 height 23
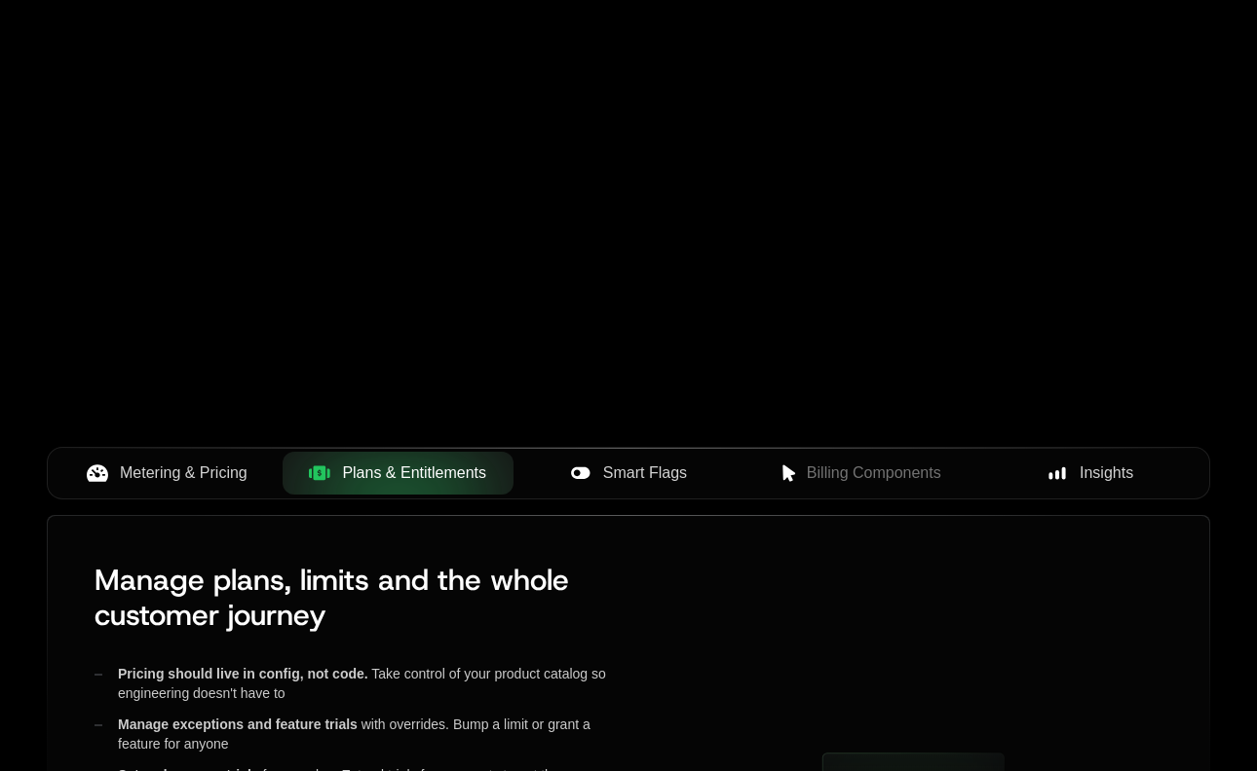
click at [136, 472] on span "Metering & Pricing" at bounding box center [184, 473] width 128 height 23
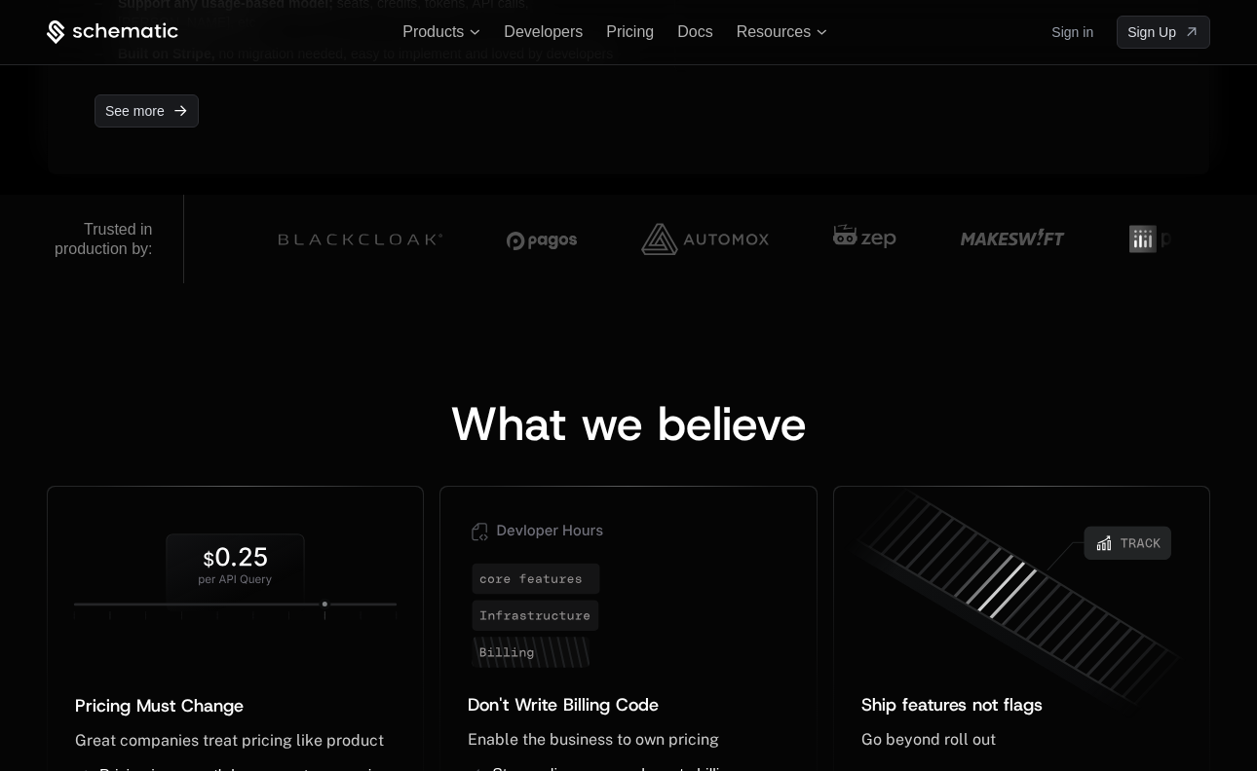
scroll to position [1225, 0]
